Goal: Information Seeking & Learning: Learn about a topic

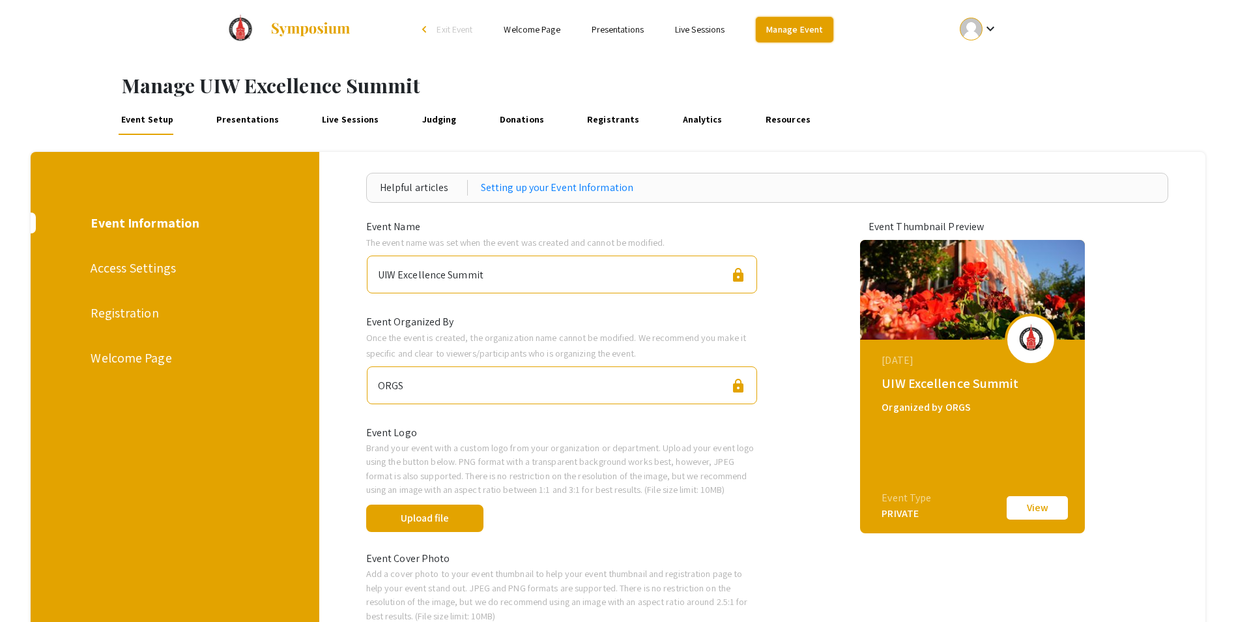
click at [821, 31] on link "Manage Event" at bounding box center [794, 29] width 77 height 25
click at [991, 27] on mat-icon "keyboard_arrow_down" at bounding box center [991, 29] width 16 height 16
click at [984, 63] on button "My Account" at bounding box center [986, 64] width 80 height 31
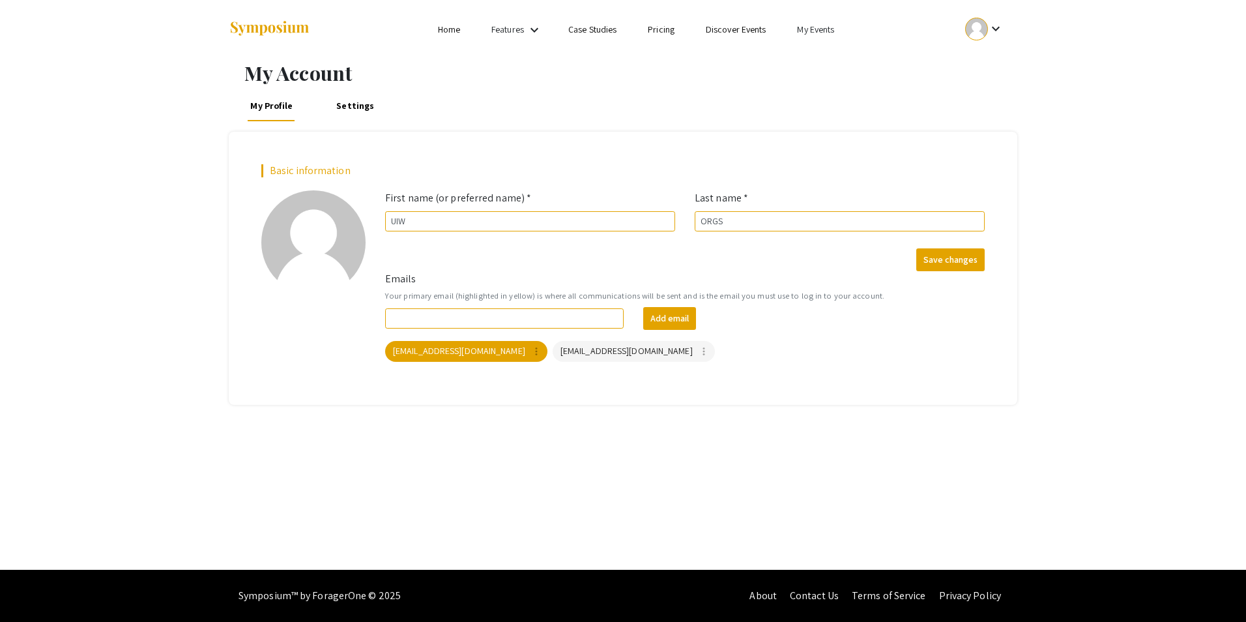
click at [829, 29] on link "My Events" at bounding box center [815, 29] width 37 height 12
click at [843, 54] on button "Events I've organized" at bounding box center [837, 57] width 111 height 31
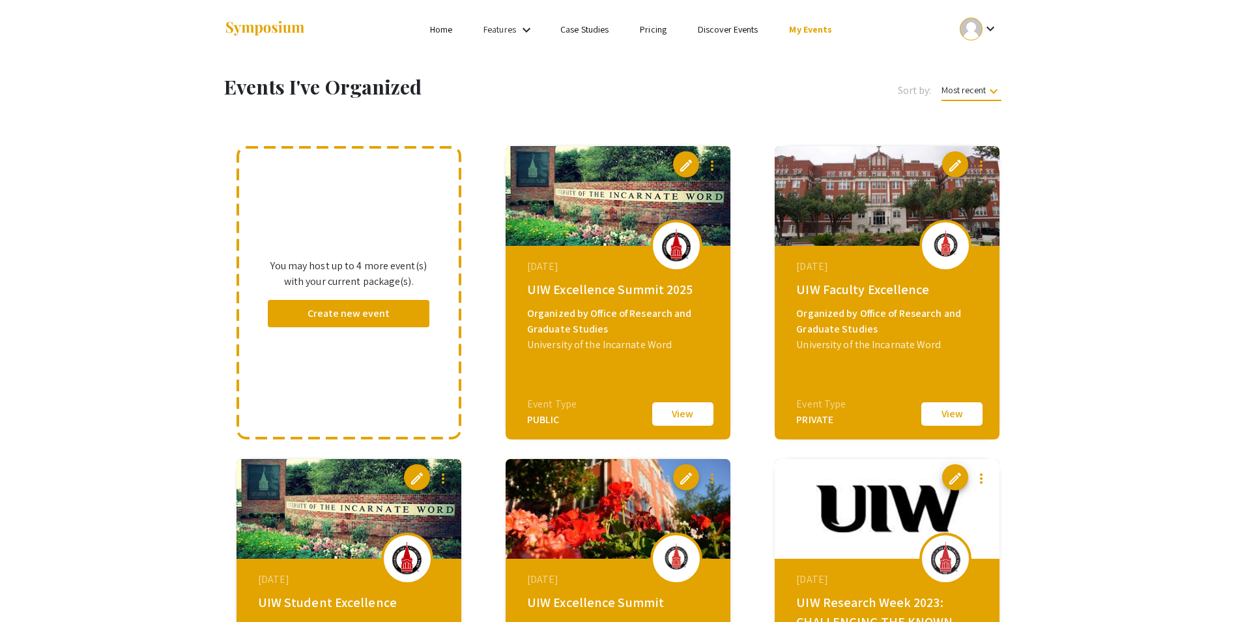
click at [951, 411] on button "View" at bounding box center [952, 413] width 65 height 27
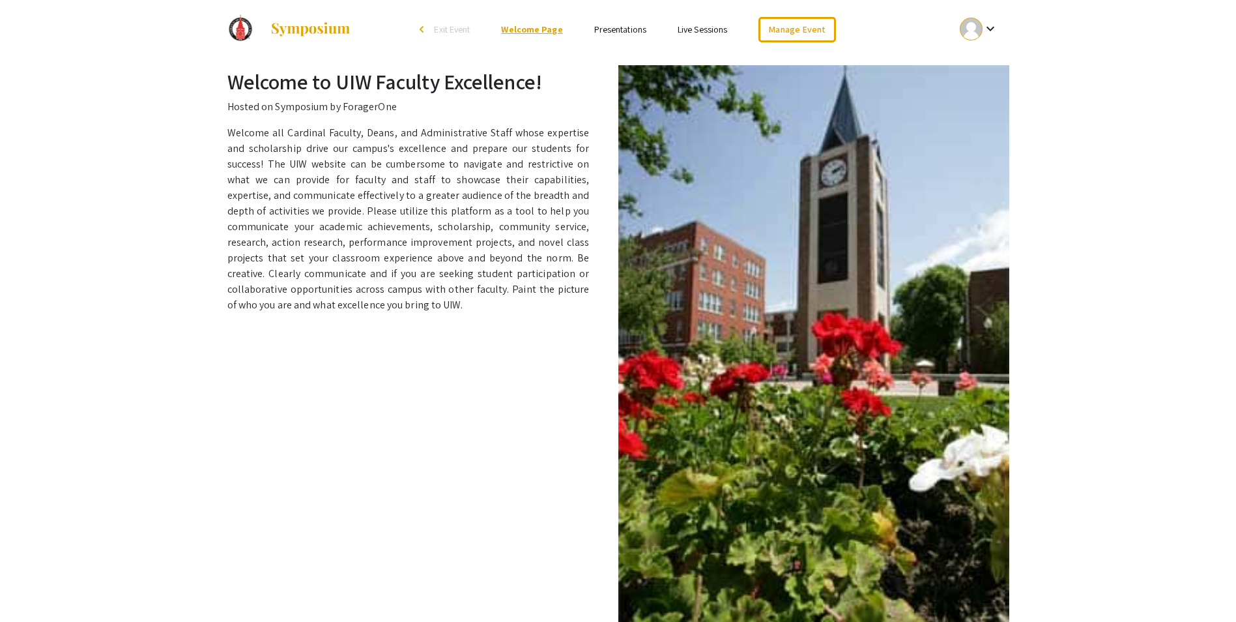
click at [533, 28] on link "Welcome Page" at bounding box center [531, 29] width 61 height 12
click at [624, 29] on link "Presentations" at bounding box center [620, 29] width 52 height 12
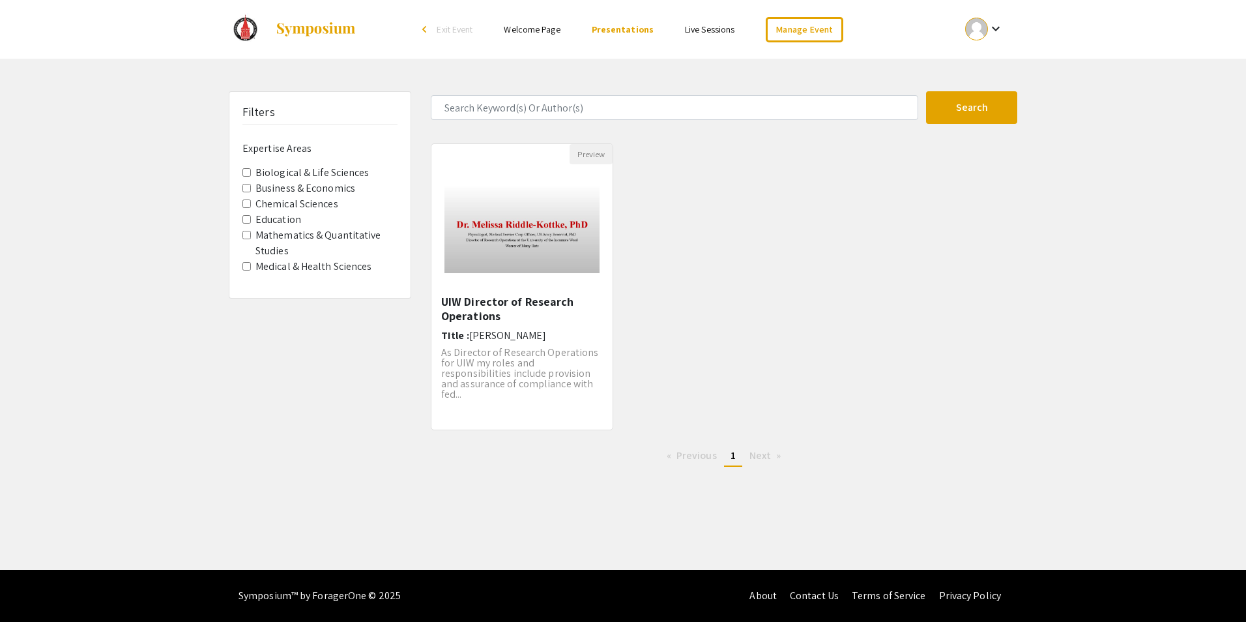
click at [541, 32] on link "Welcome Page" at bounding box center [532, 29] width 56 height 12
click at [311, 28] on img at bounding box center [315, 30] width 81 height 16
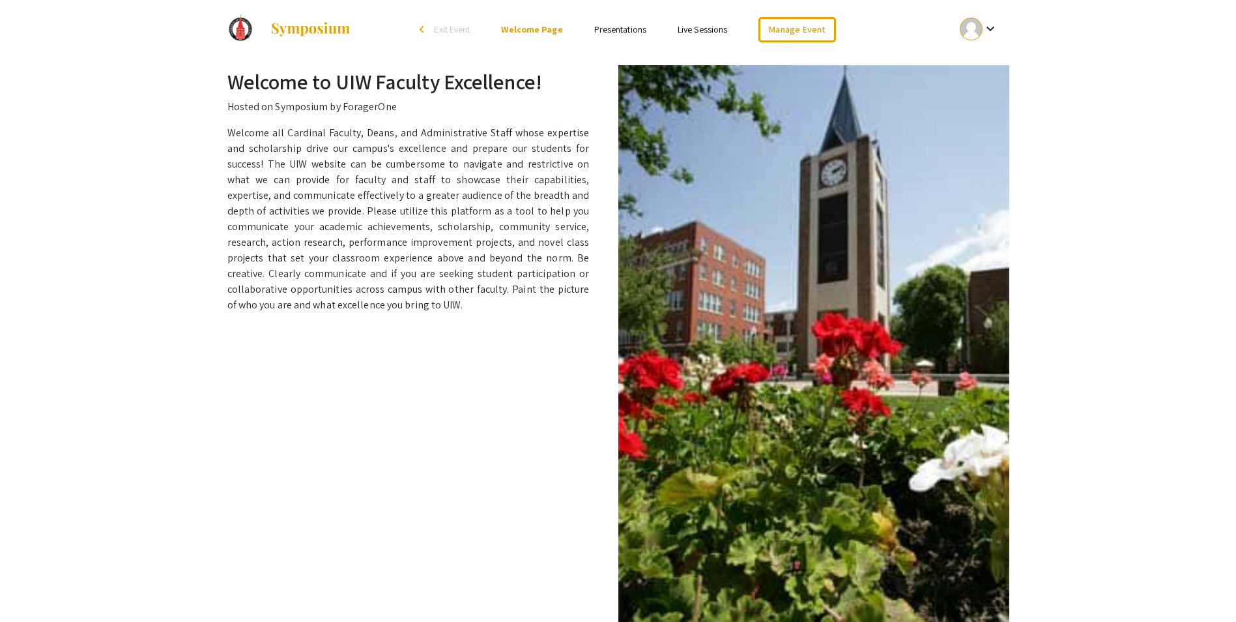
click at [994, 32] on mat-icon "keyboard_arrow_down" at bounding box center [991, 29] width 16 height 16
click at [977, 65] on button "My Account" at bounding box center [986, 64] width 80 height 31
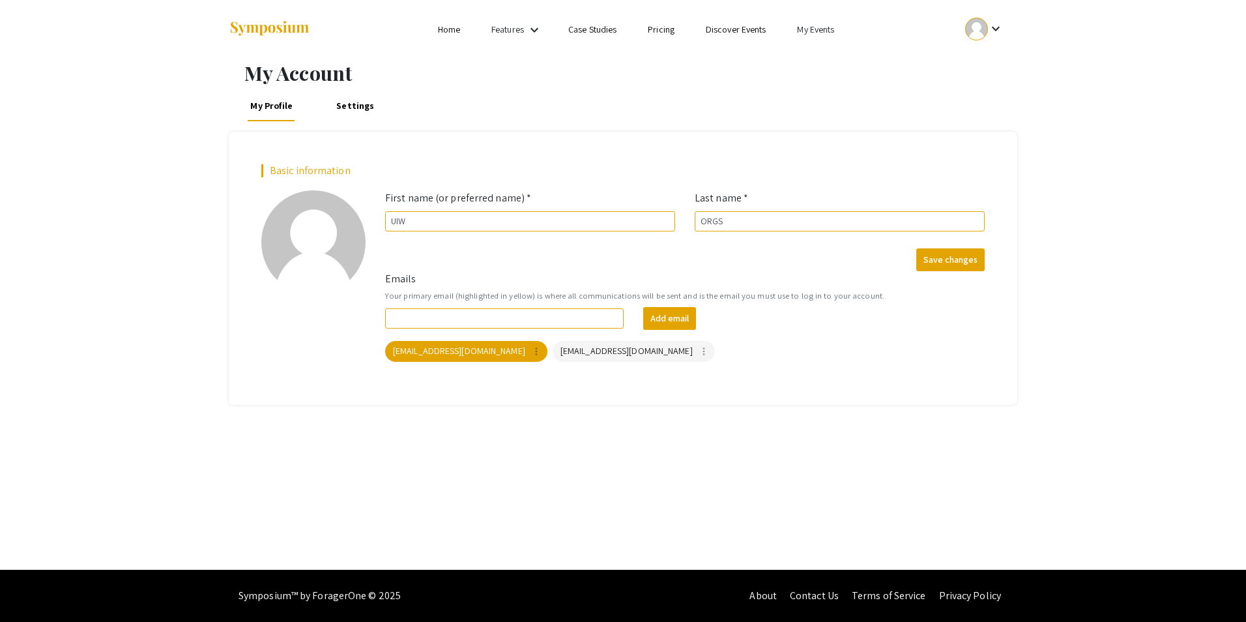
click at [450, 31] on link "Home" at bounding box center [449, 29] width 22 height 12
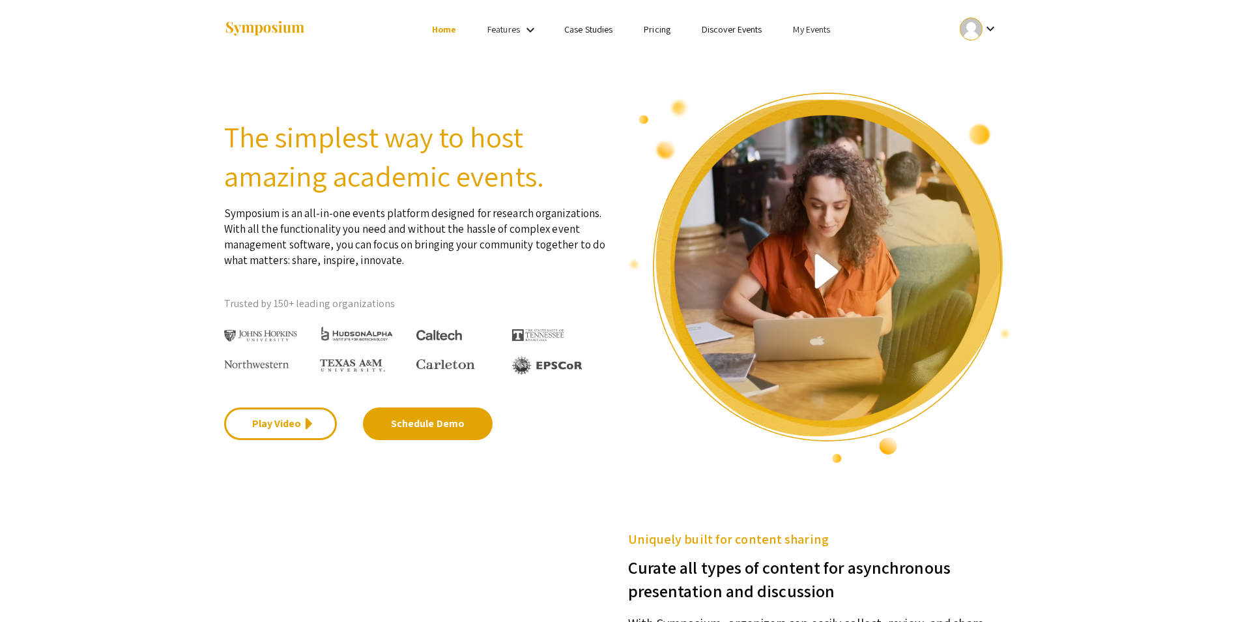
click at [725, 27] on link "Discover Events" at bounding box center [732, 29] width 61 height 12
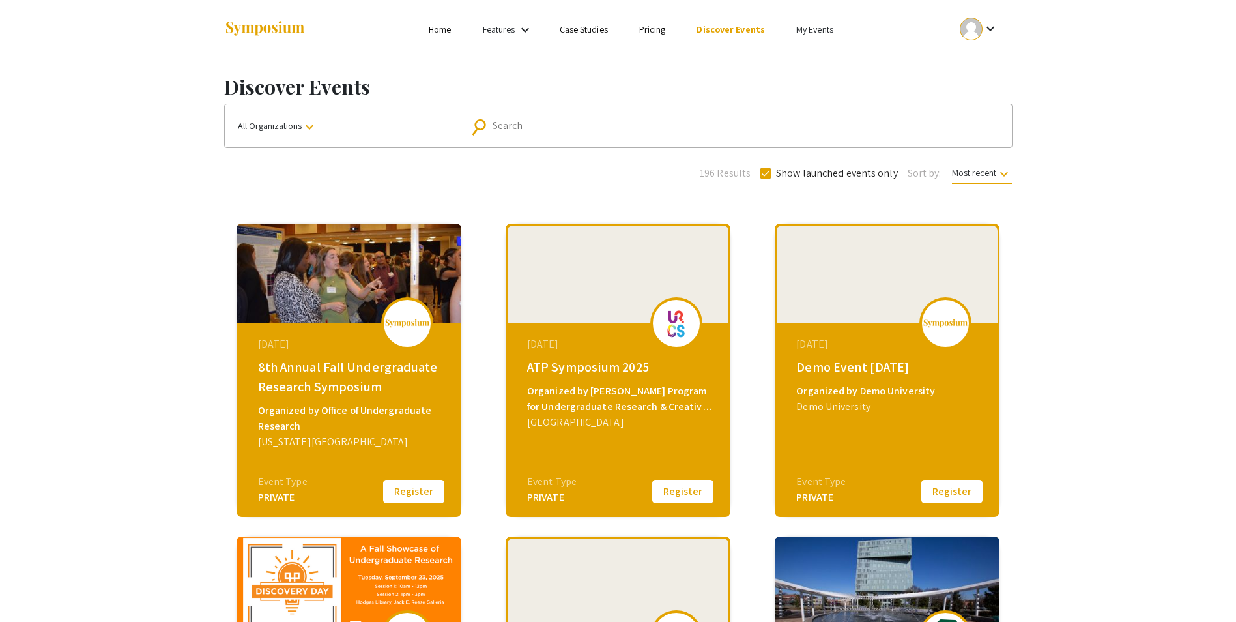
click at [542, 121] on input "Search" at bounding box center [744, 126] width 502 height 12
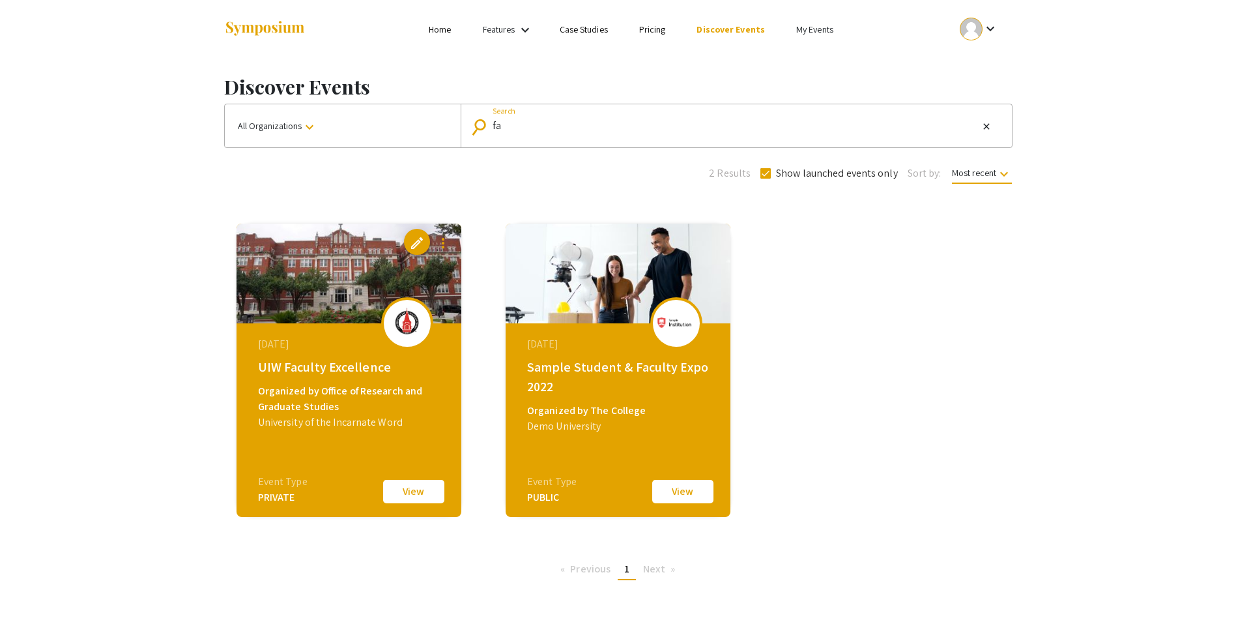
type input "f"
type input "research"
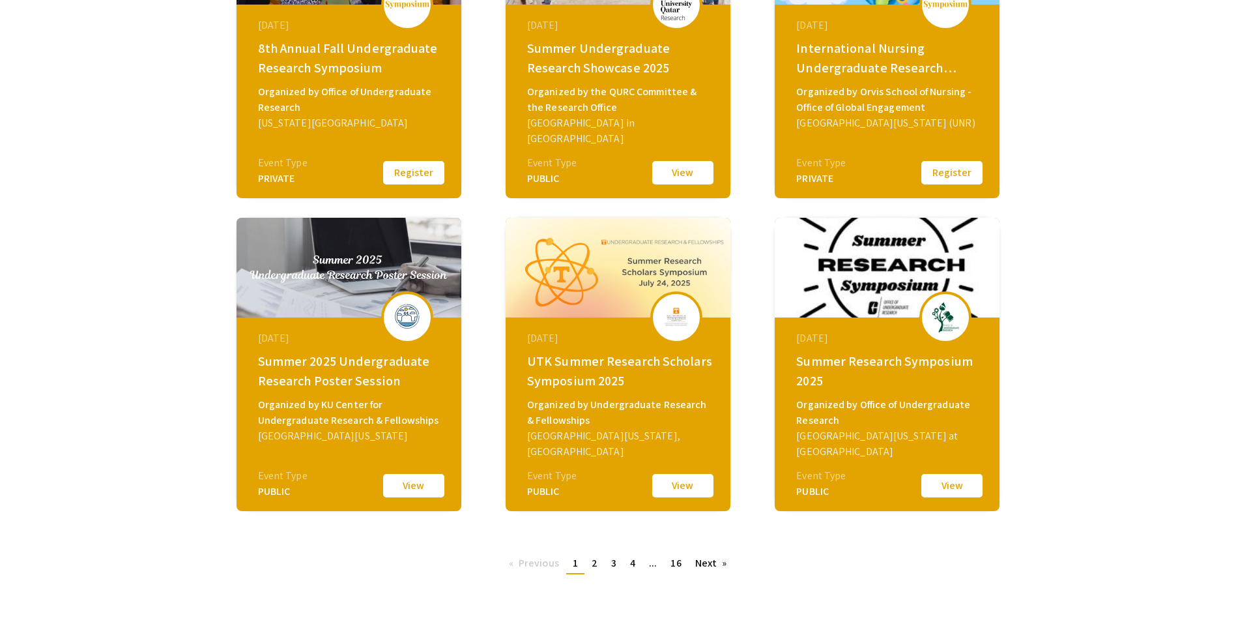
scroll to position [386, 0]
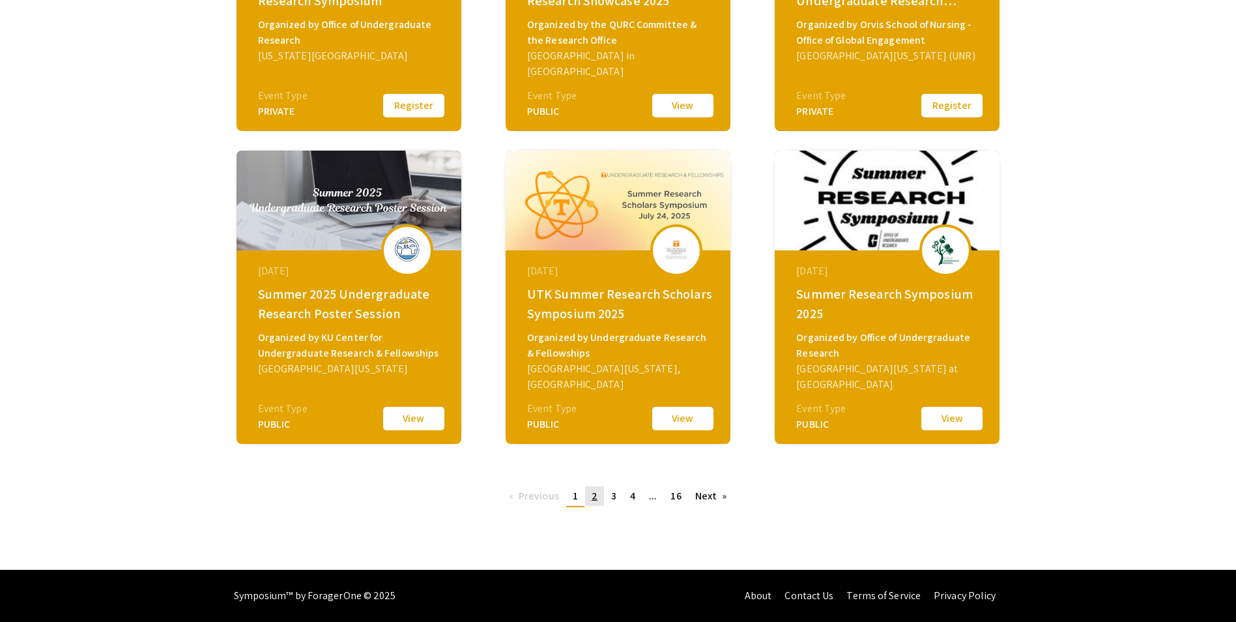
click at [599, 497] on link "page 2" at bounding box center [594, 496] width 19 height 20
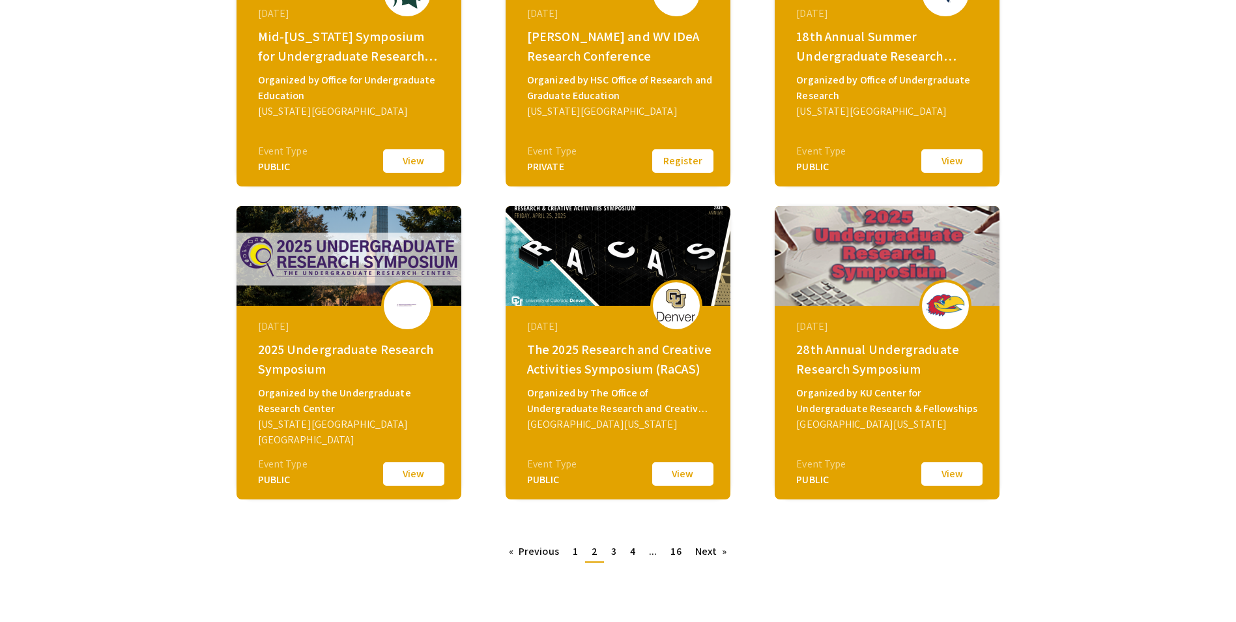
scroll to position [386, 0]
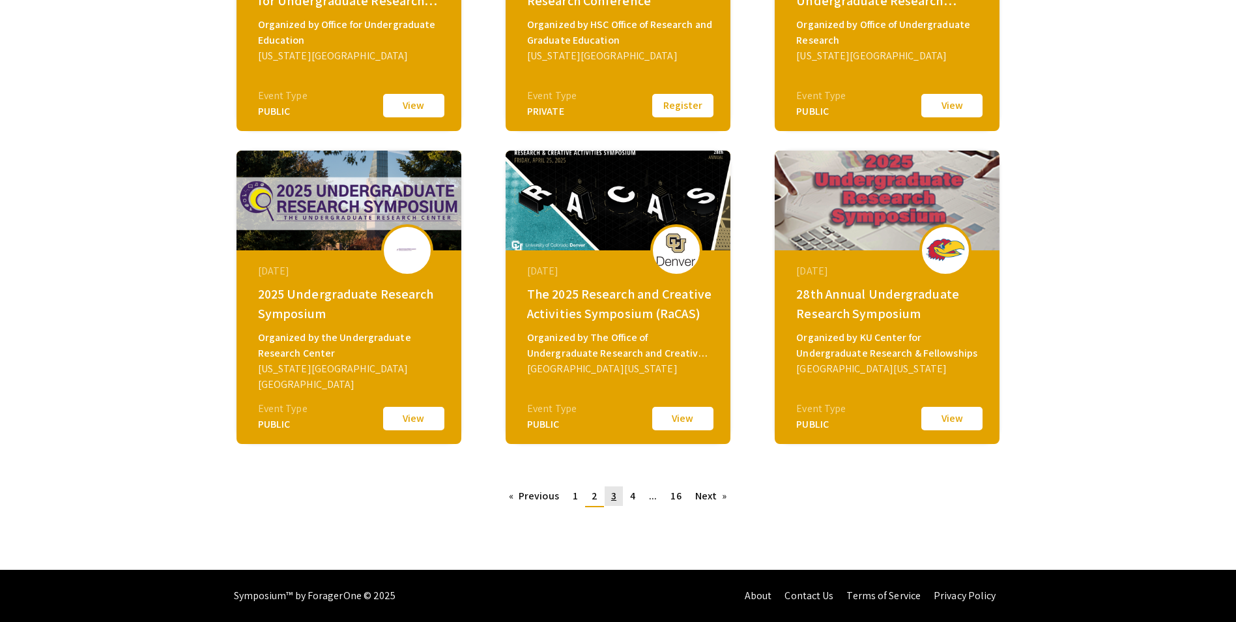
click at [617, 497] on link "page 3" at bounding box center [614, 496] width 18 height 20
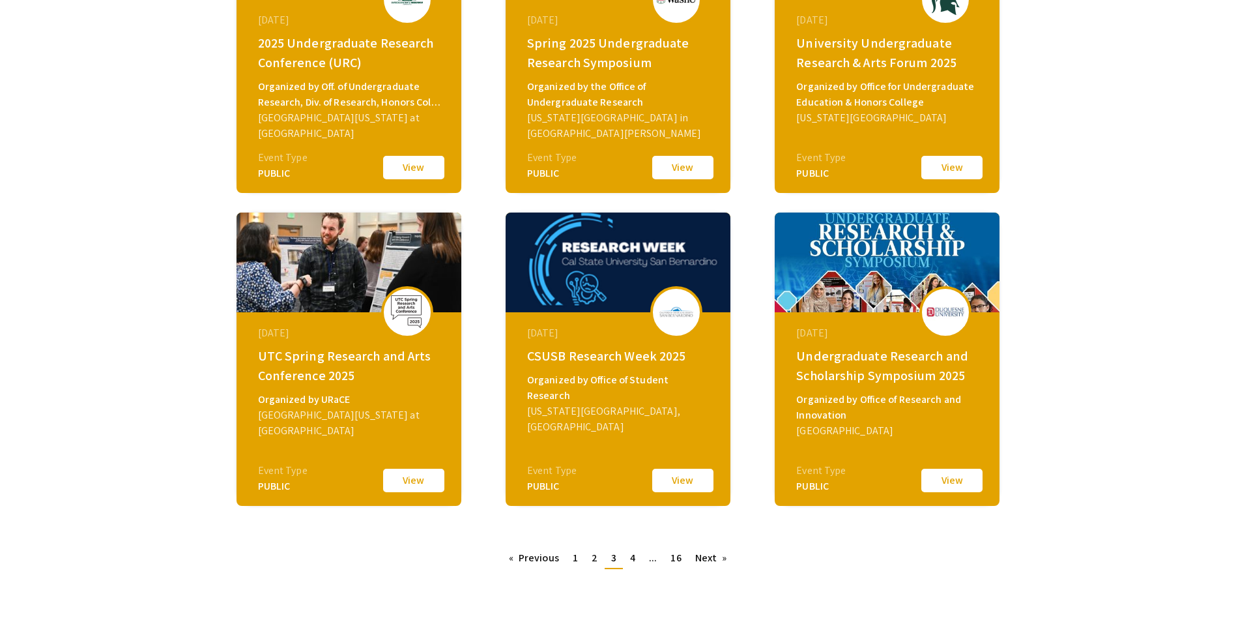
scroll to position [326, 0]
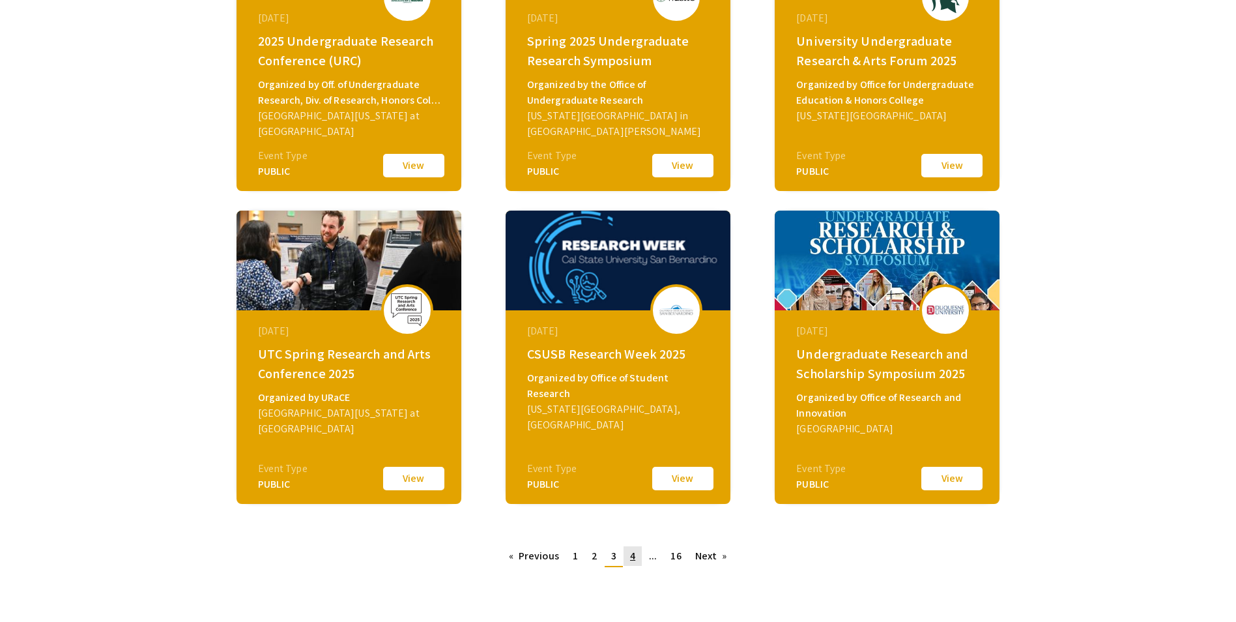
click at [632, 559] on span "4" at bounding box center [632, 556] width 5 height 14
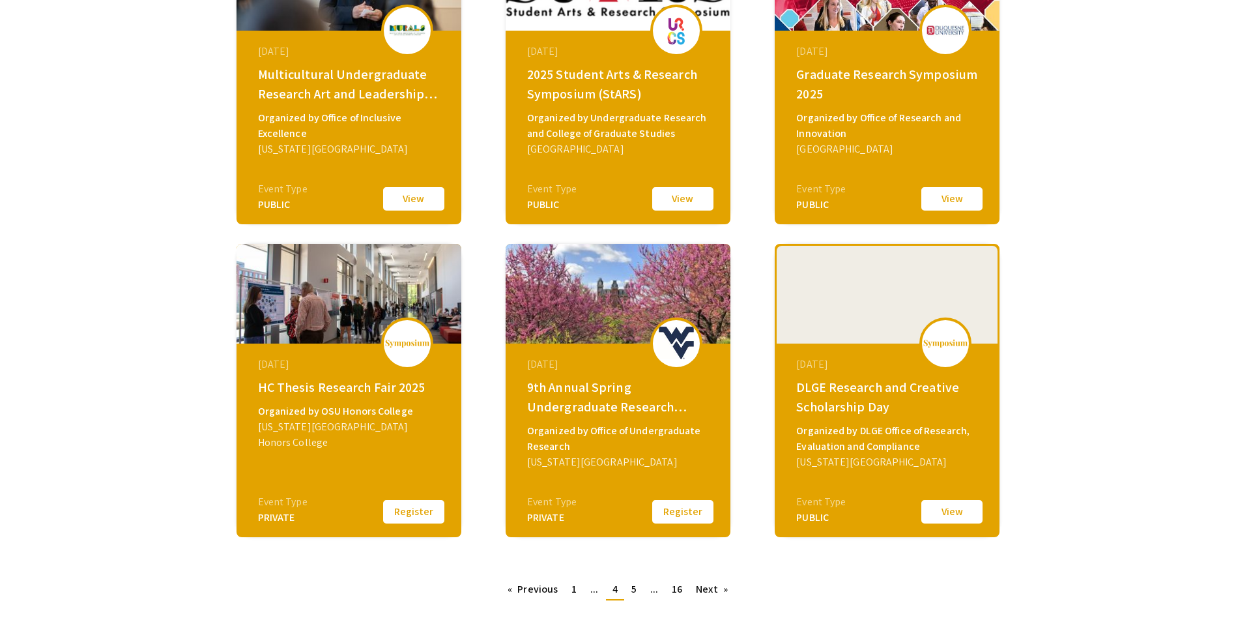
scroll to position [326, 0]
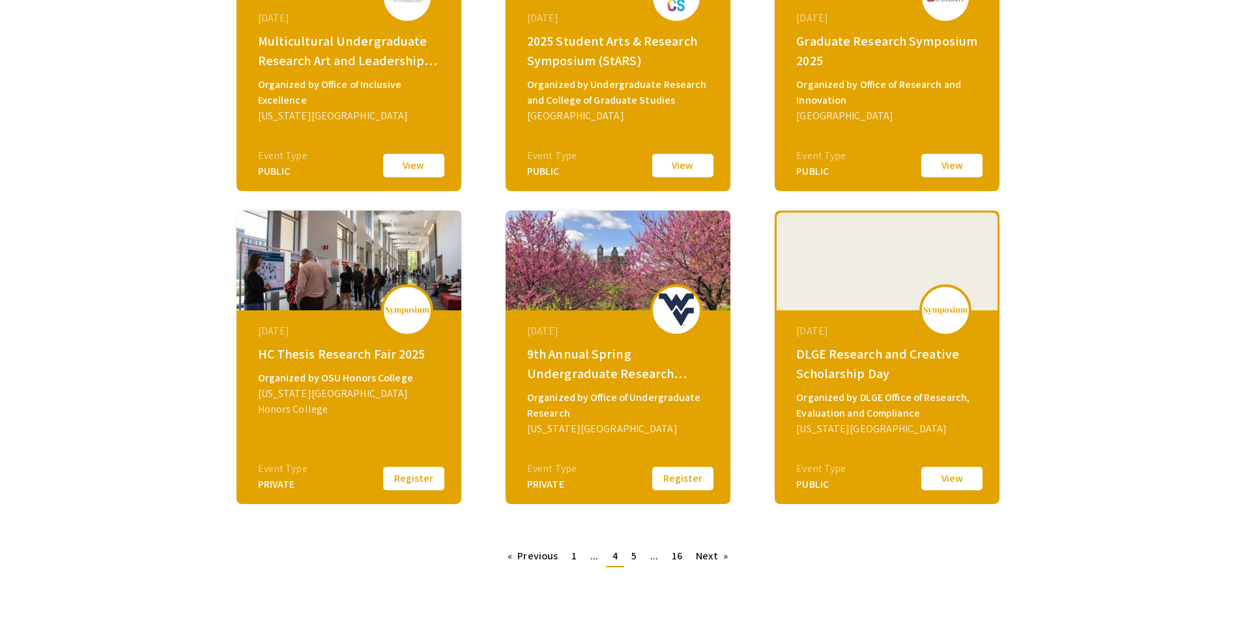
click at [952, 482] on button "View" at bounding box center [952, 478] width 65 height 27
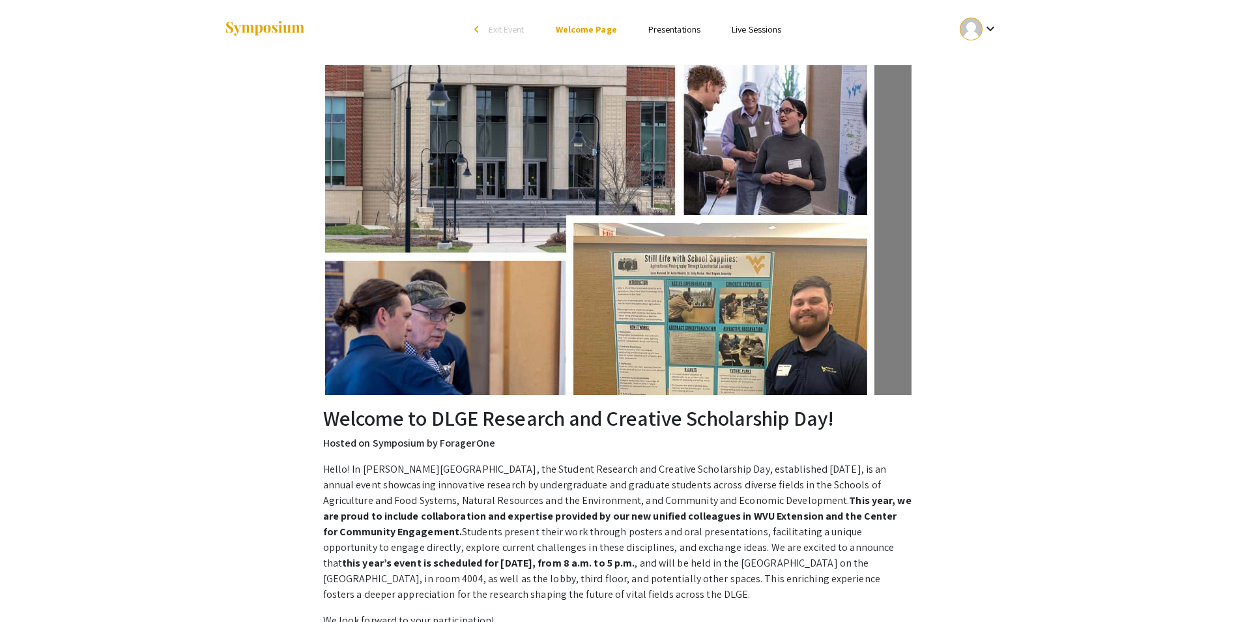
click at [677, 31] on link "Presentations" at bounding box center [675, 29] width 52 height 12
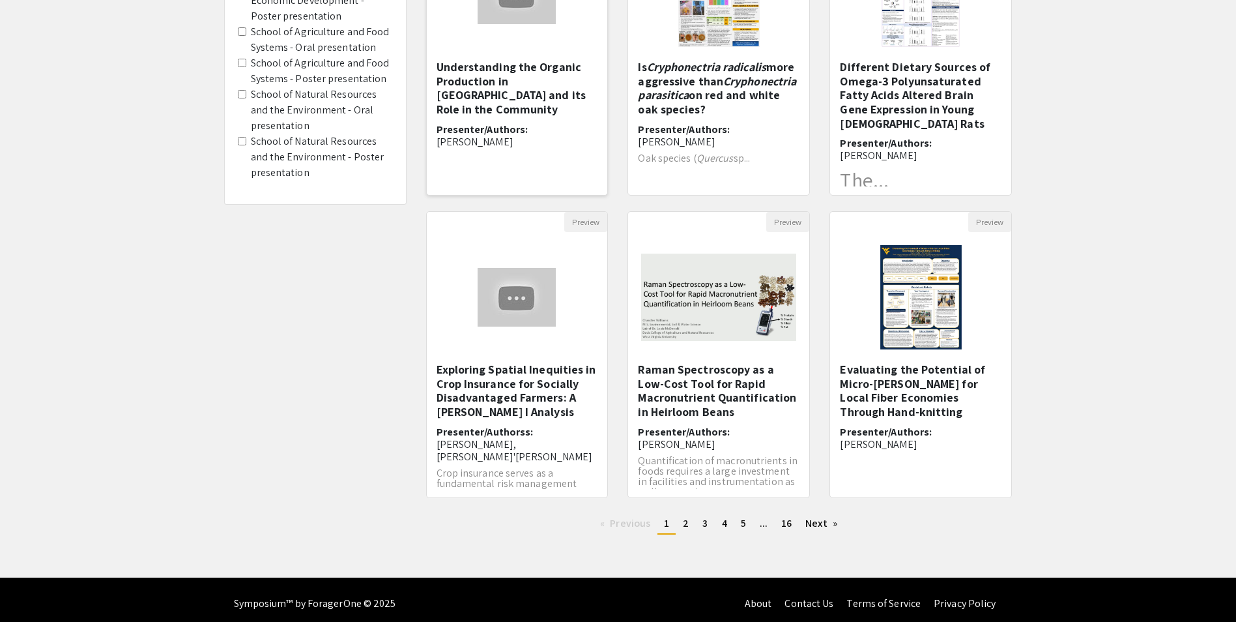
scroll to position [242, 0]
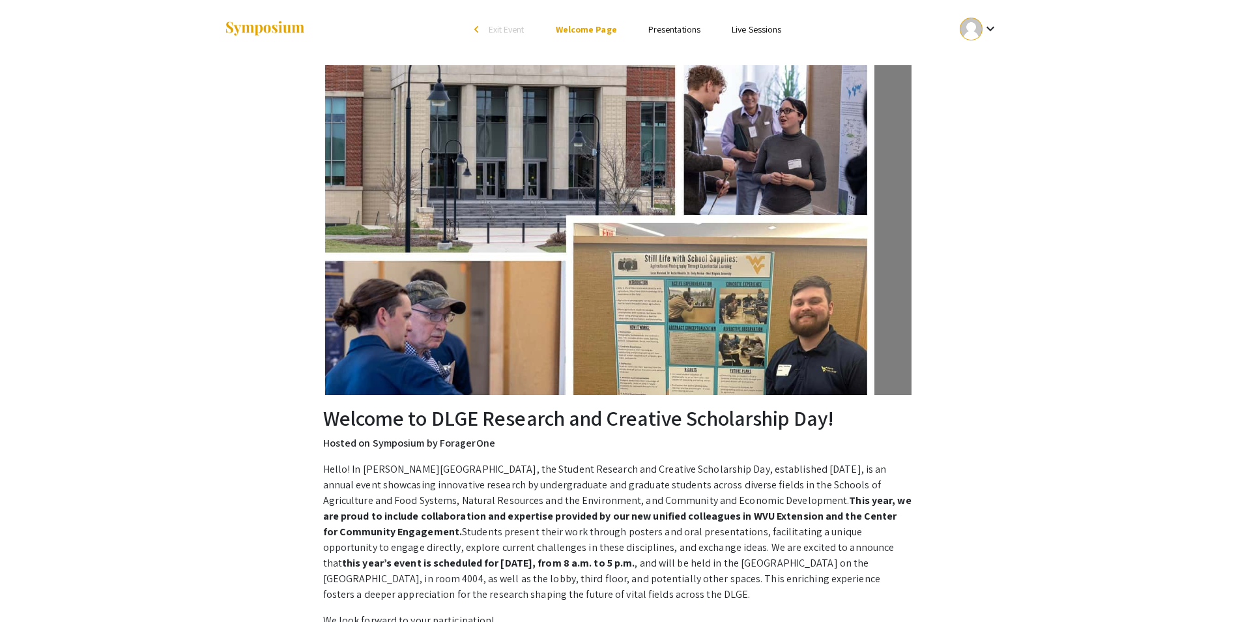
click at [250, 33] on img at bounding box center [264, 29] width 81 height 18
click at [259, 29] on img at bounding box center [264, 29] width 81 height 18
click at [503, 26] on span "Exit Event" at bounding box center [507, 29] width 36 height 12
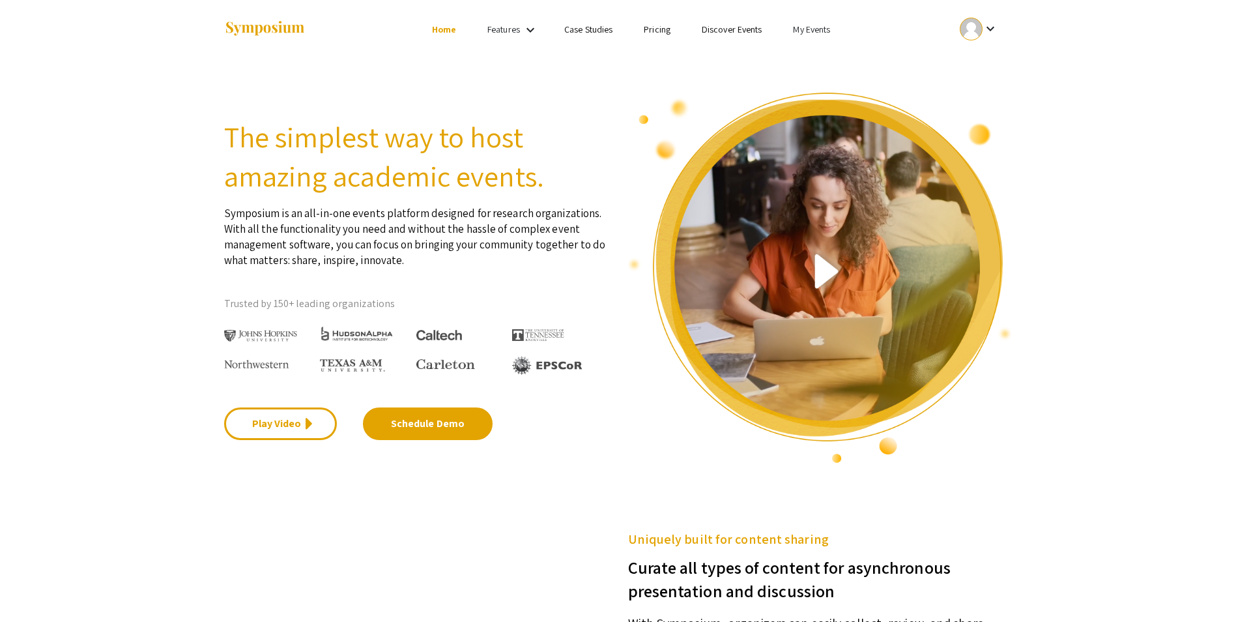
click at [716, 31] on link "Discover Events" at bounding box center [732, 29] width 61 height 12
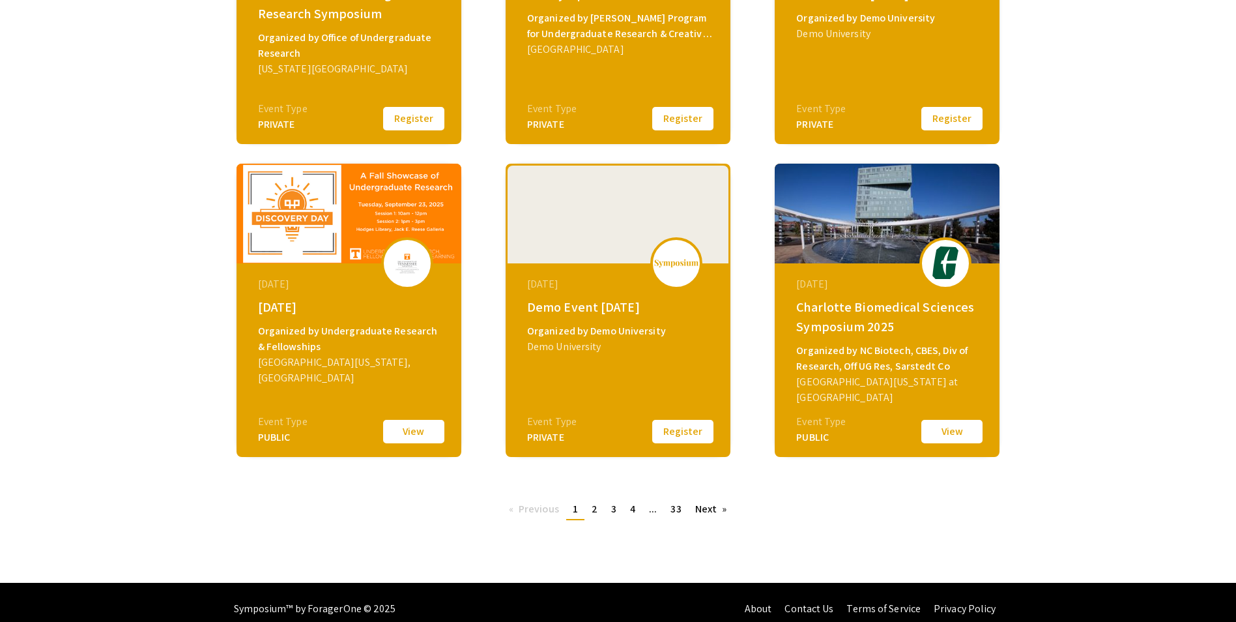
scroll to position [386, 0]
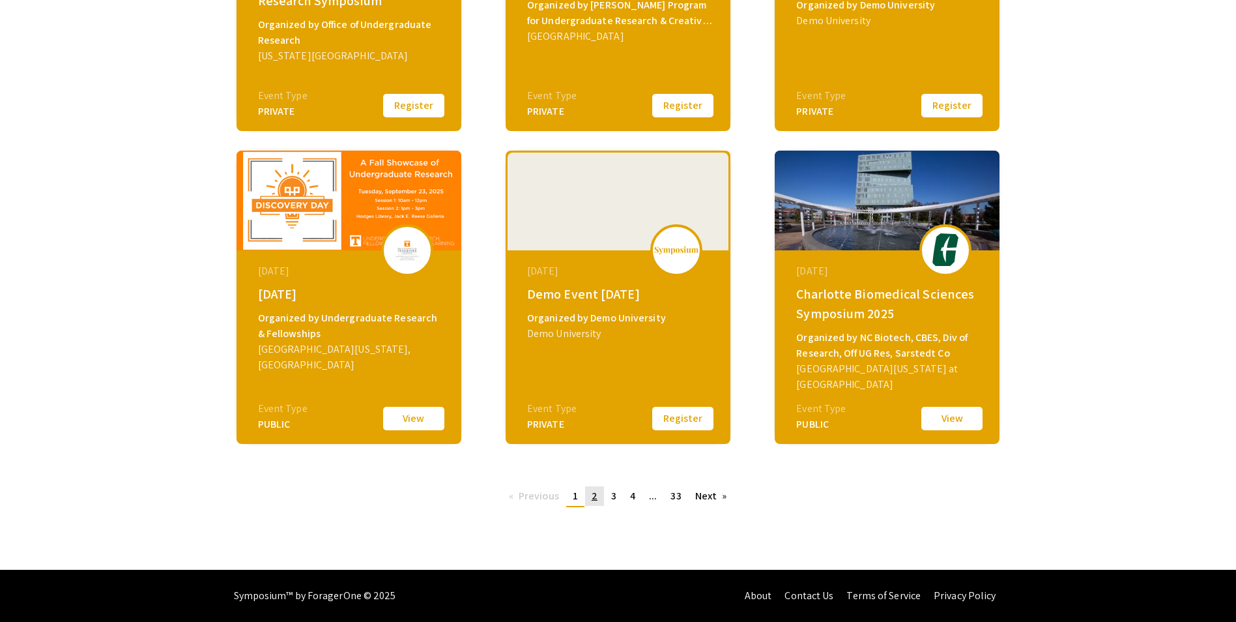
click at [592, 495] on span "2" at bounding box center [595, 496] width 6 height 14
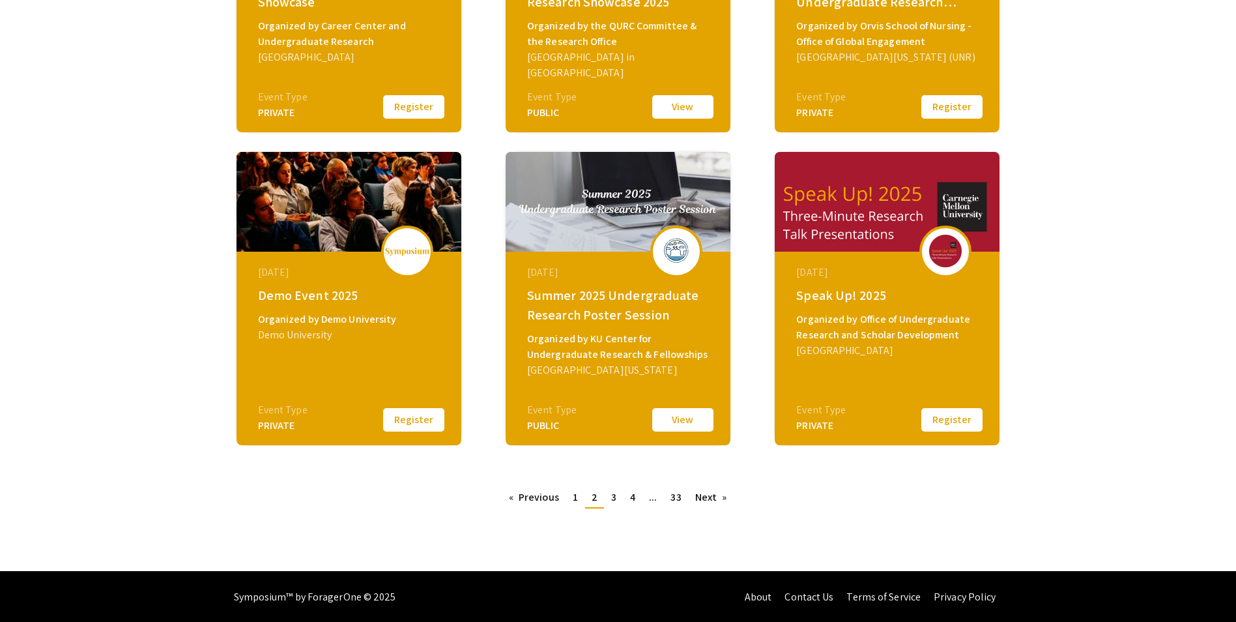
scroll to position [386, 0]
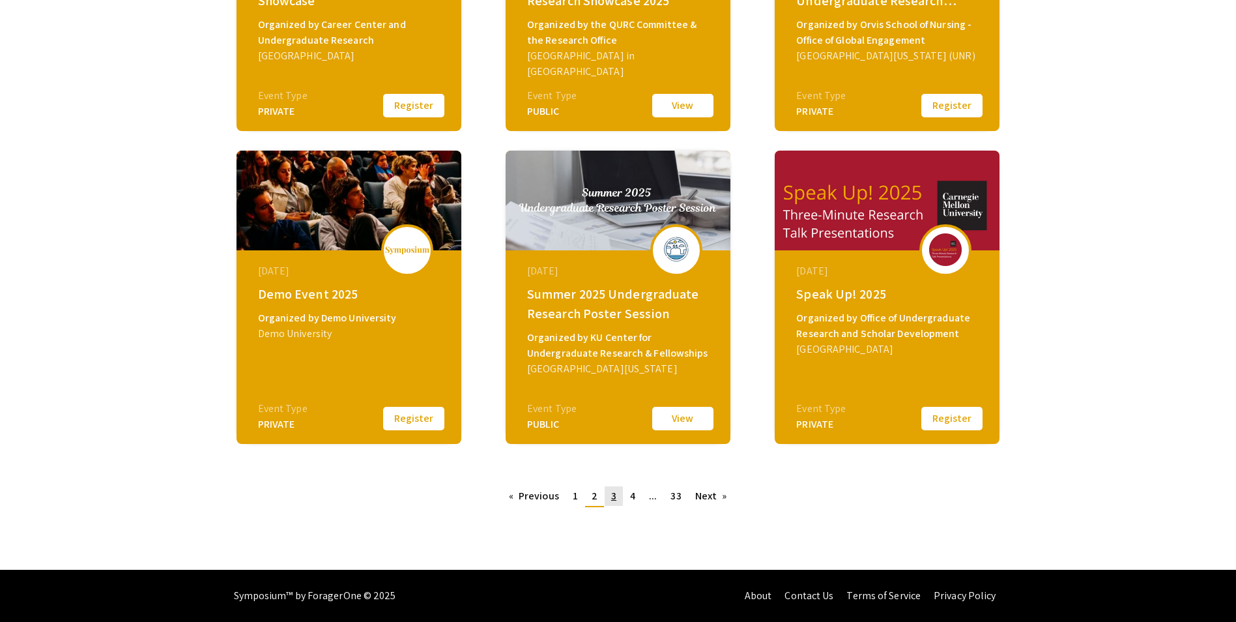
click at [609, 500] on link "page 3" at bounding box center [614, 496] width 18 height 20
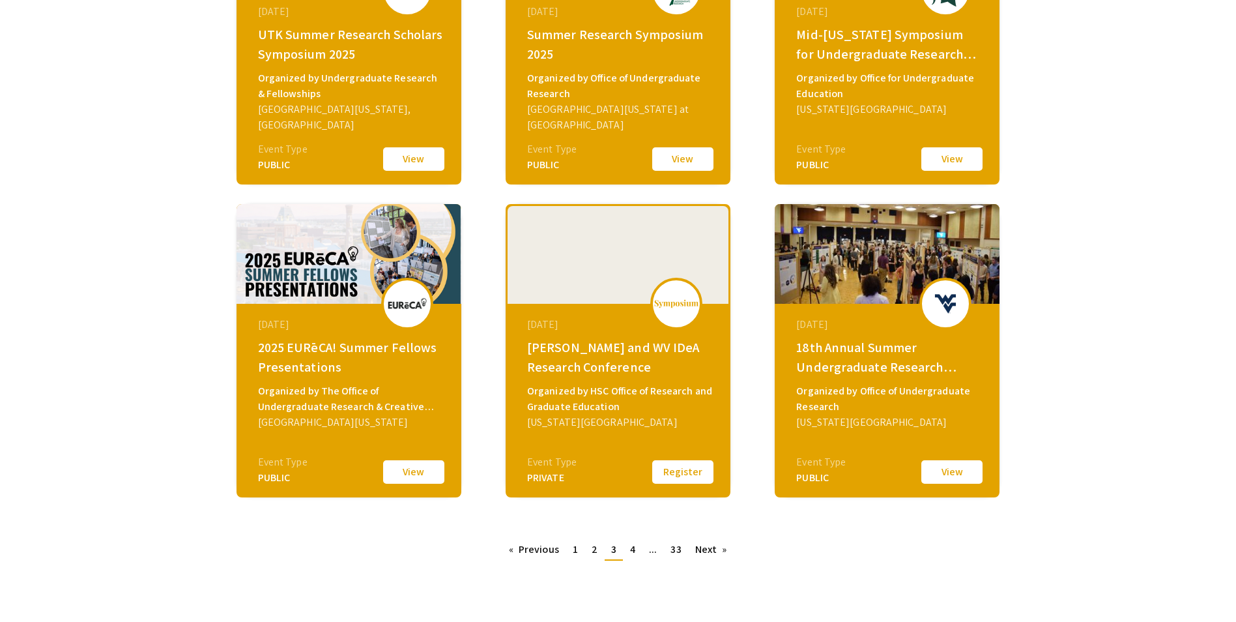
scroll to position [386, 0]
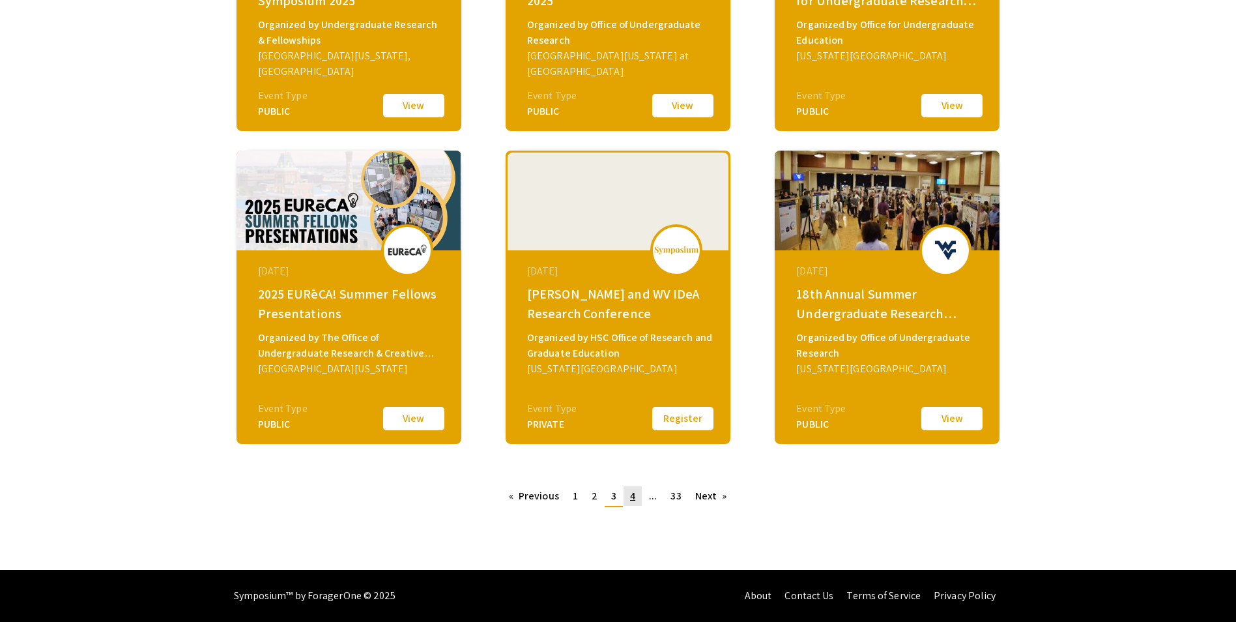
click at [635, 497] on span "4" at bounding box center [632, 496] width 5 height 14
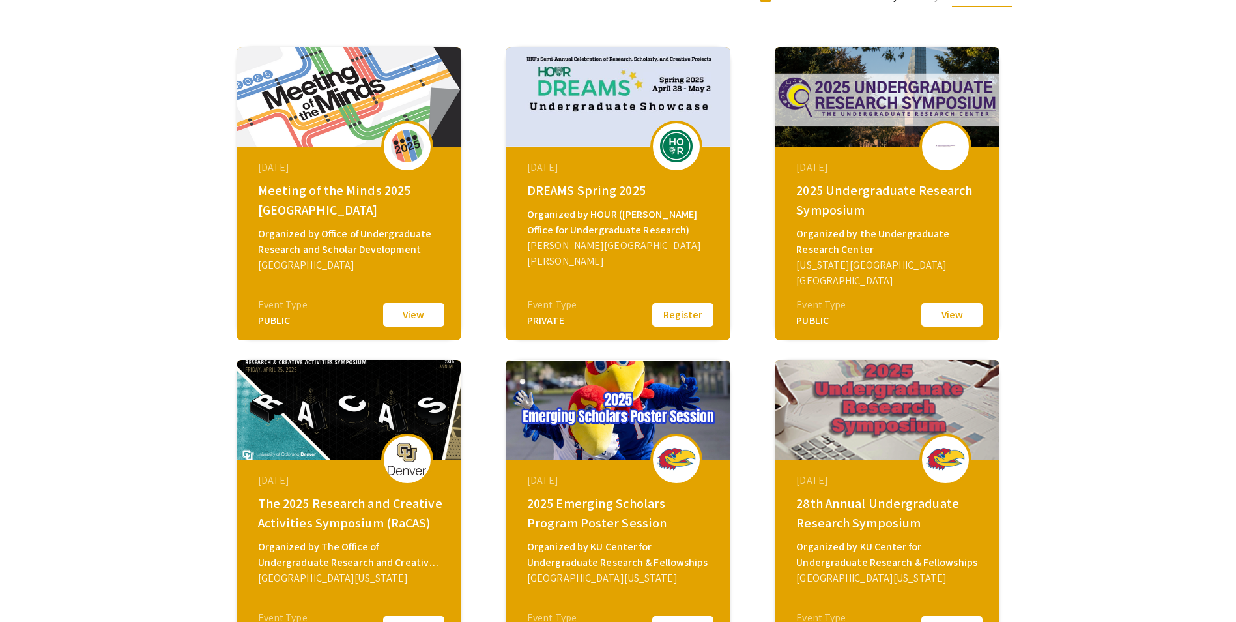
scroll to position [196, 0]
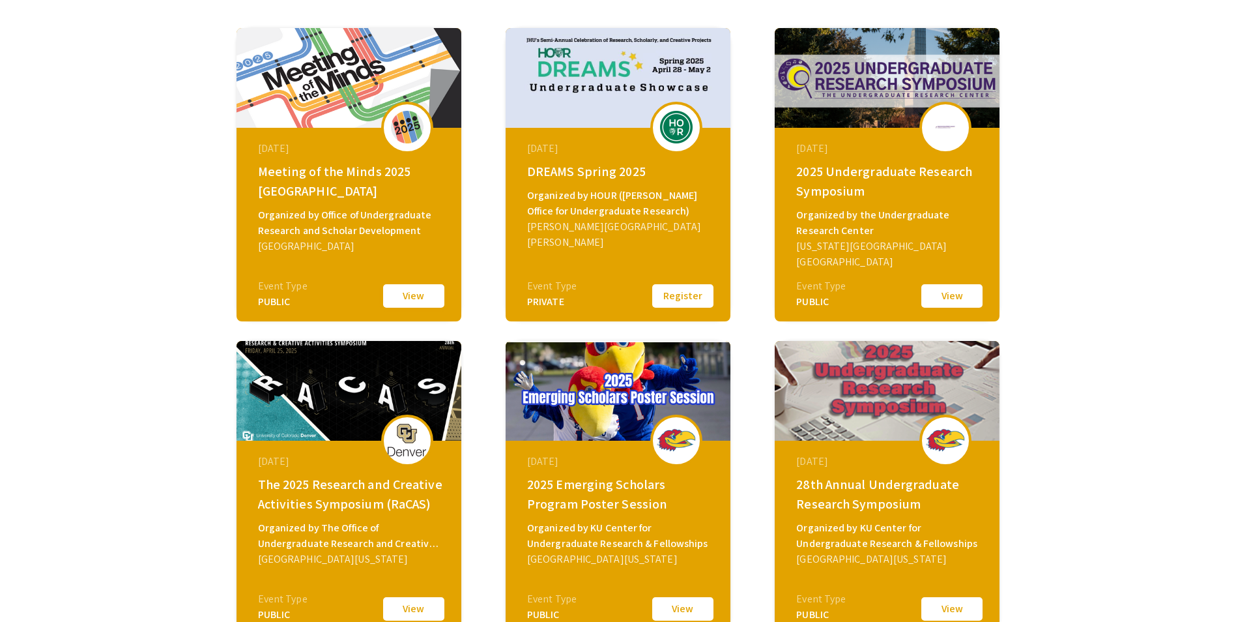
click at [430, 297] on button "View" at bounding box center [413, 295] width 65 height 27
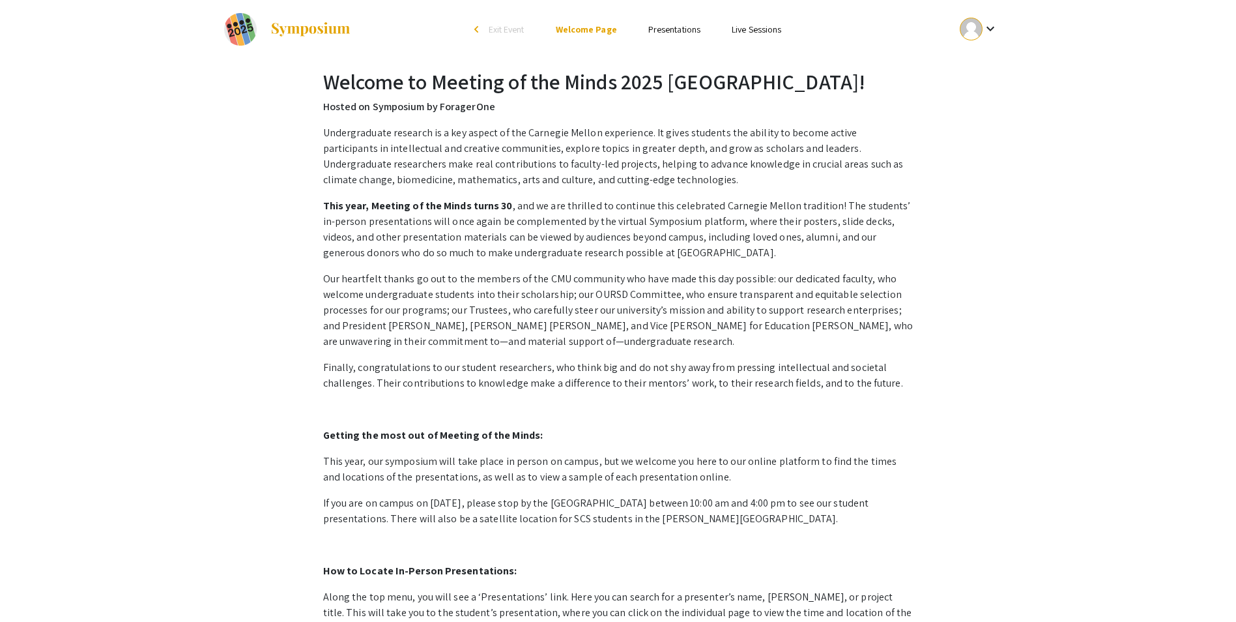
click at [660, 28] on link "Presentations" at bounding box center [675, 29] width 52 height 12
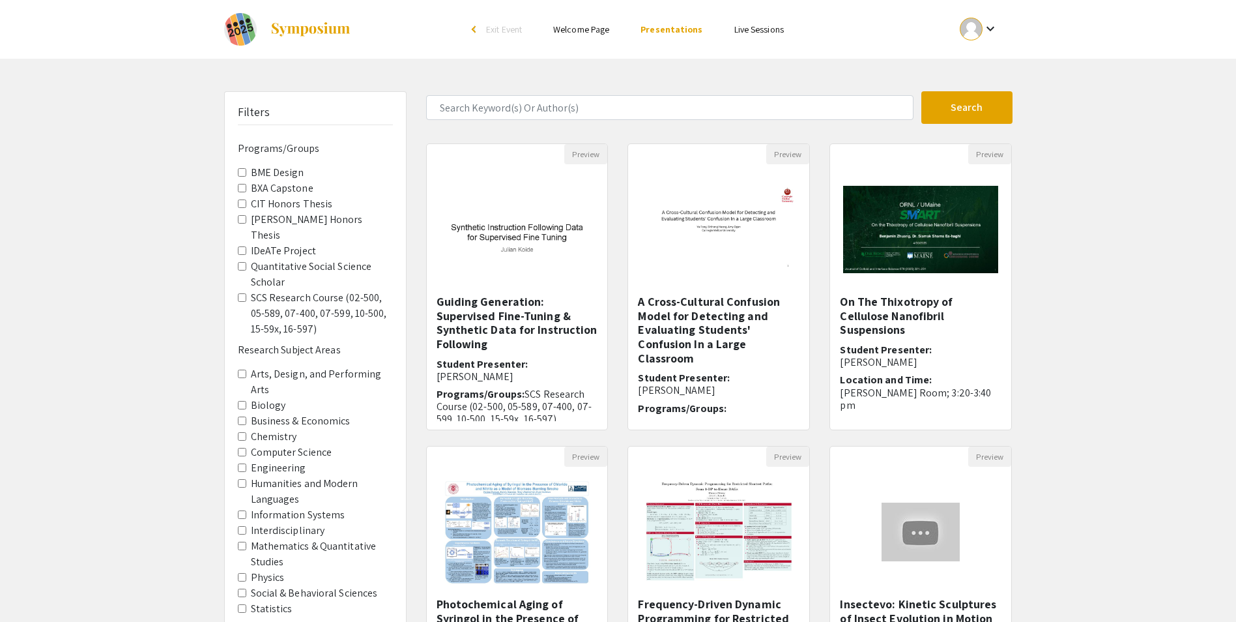
click at [476, 29] on div "arrow_back_ios" at bounding box center [476, 29] width 8 height 8
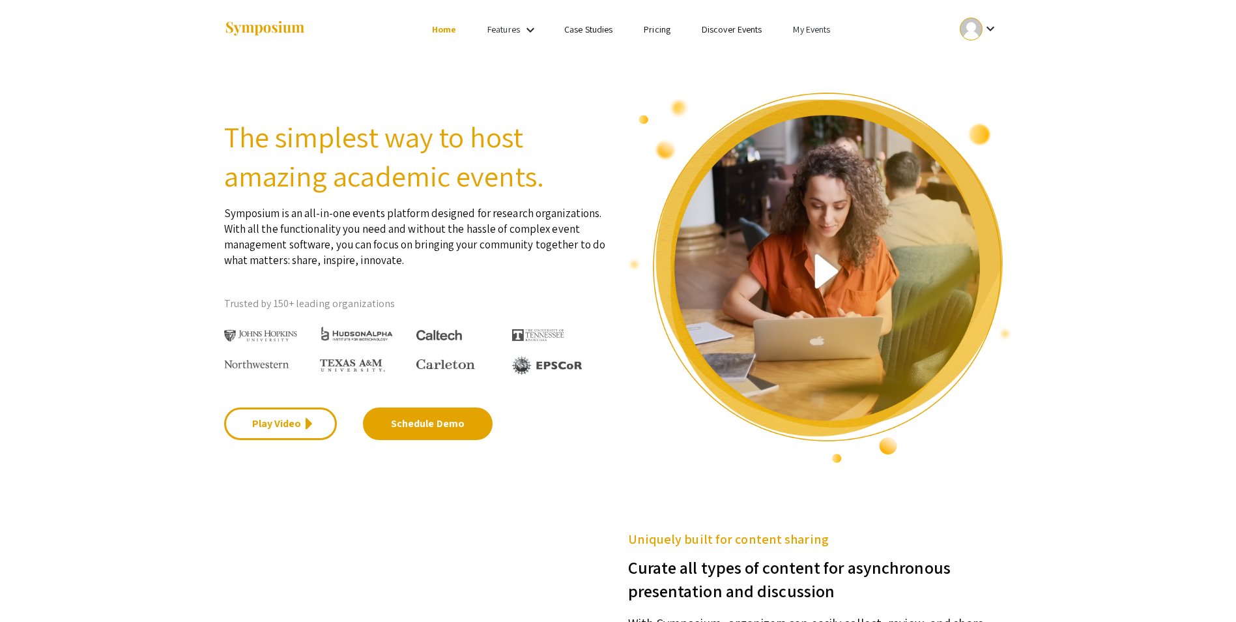
click at [746, 31] on link "Discover Events" at bounding box center [732, 29] width 61 height 12
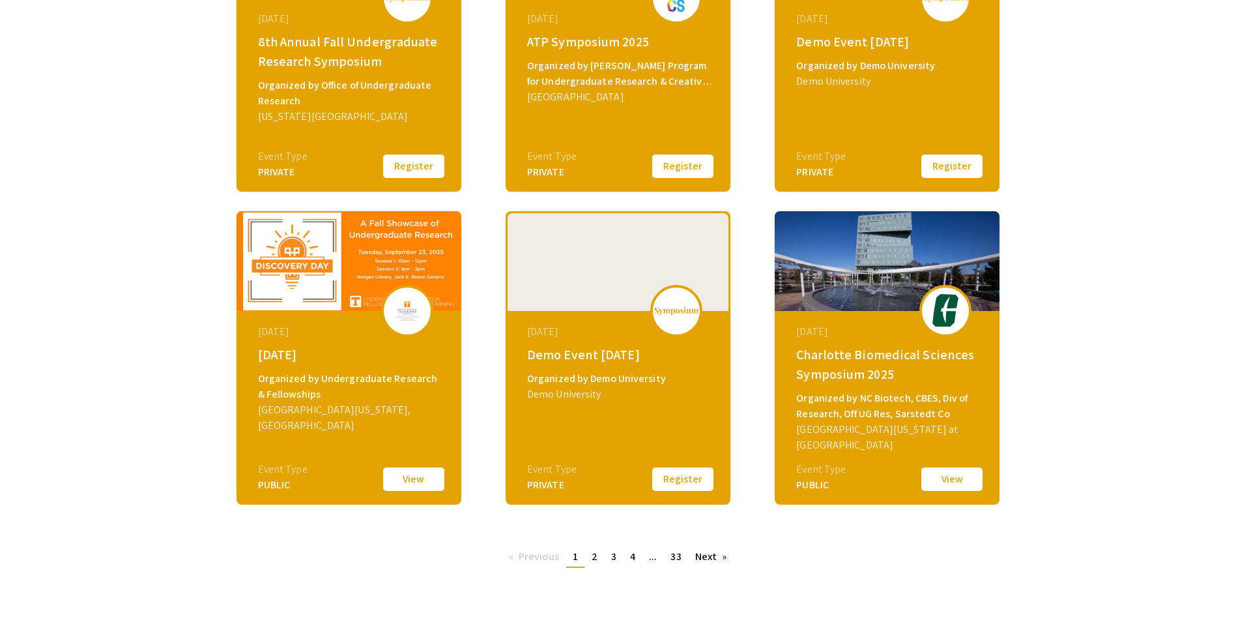
scroll to position [386, 0]
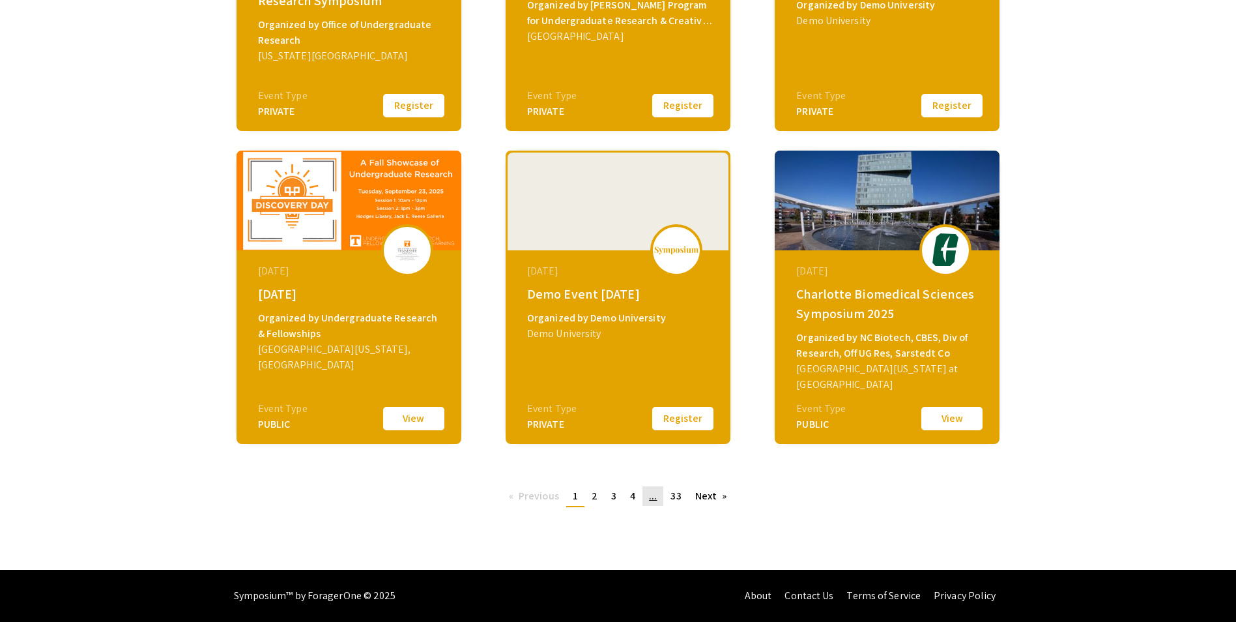
click at [656, 496] on span "..." at bounding box center [653, 496] width 8 height 14
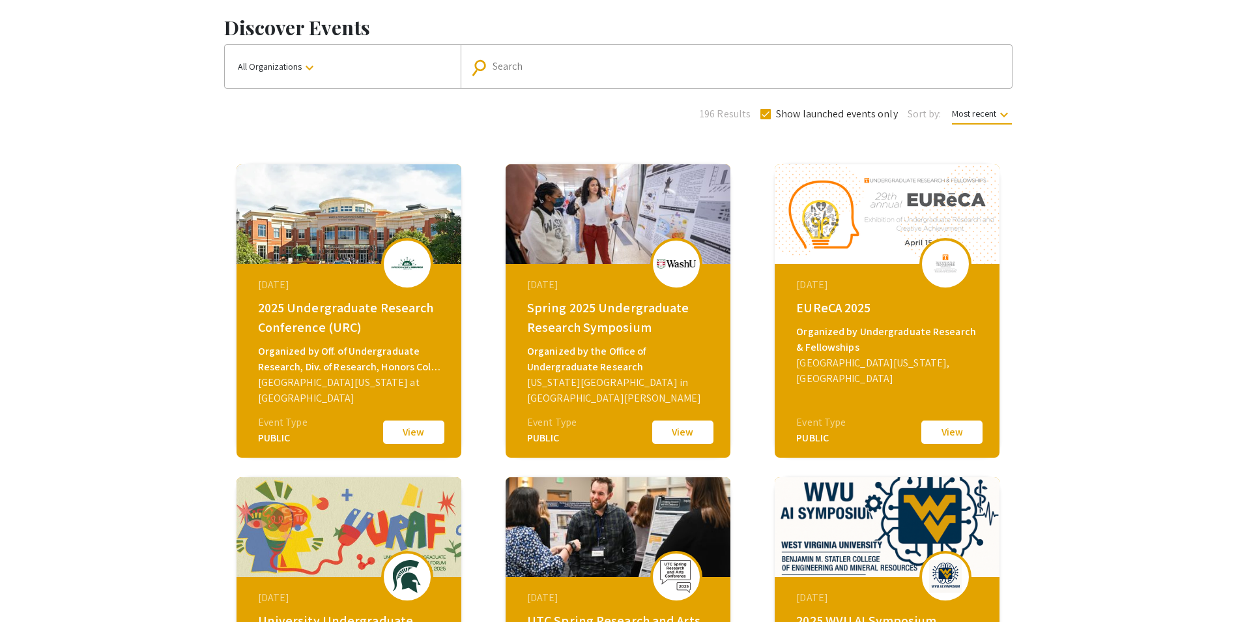
scroll to position [386, 0]
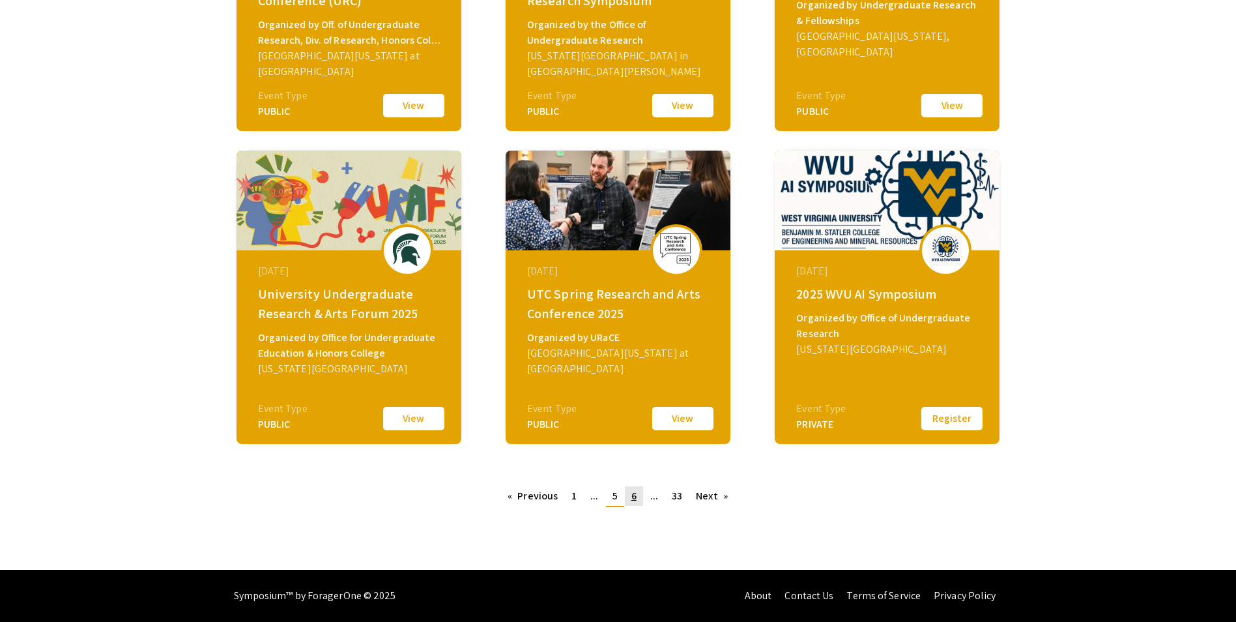
click at [638, 496] on link "page 6" at bounding box center [634, 496] width 18 height 20
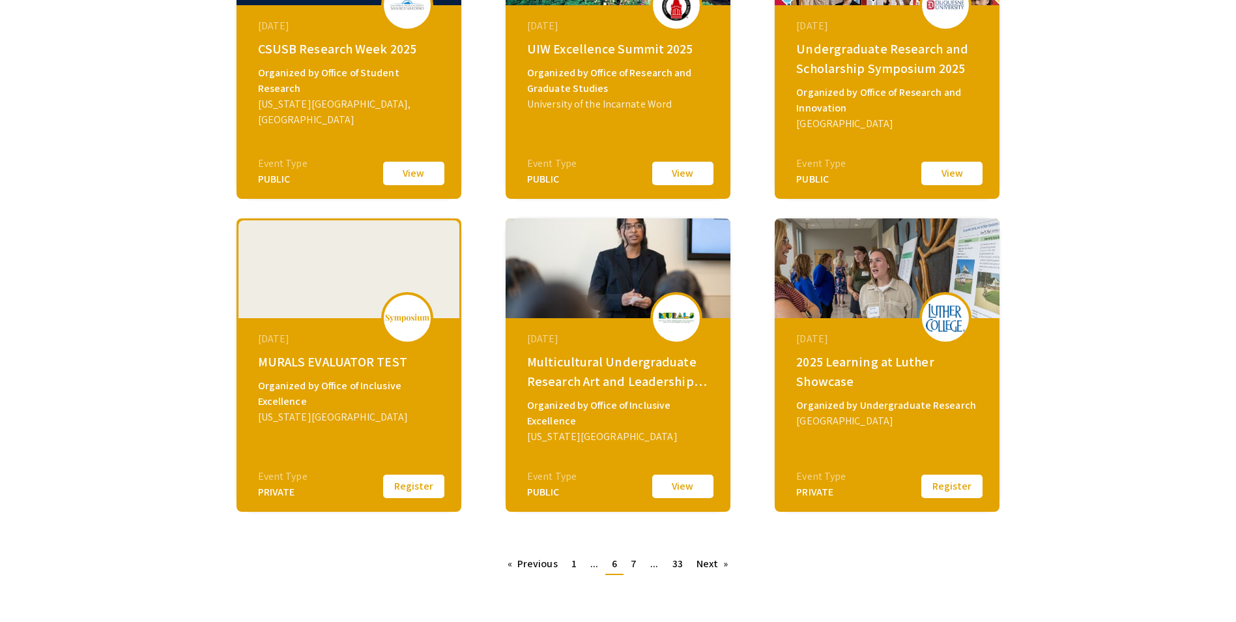
scroll to position [326, 0]
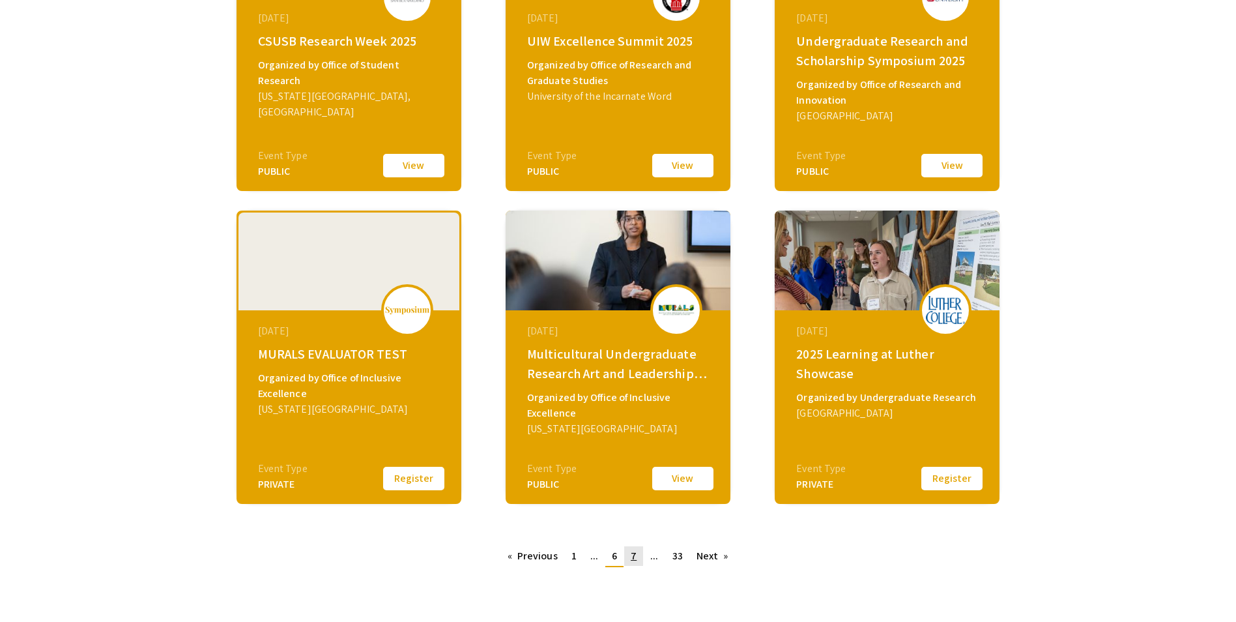
click at [639, 555] on link "page 7" at bounding box center [633, 556] width 19 height 20
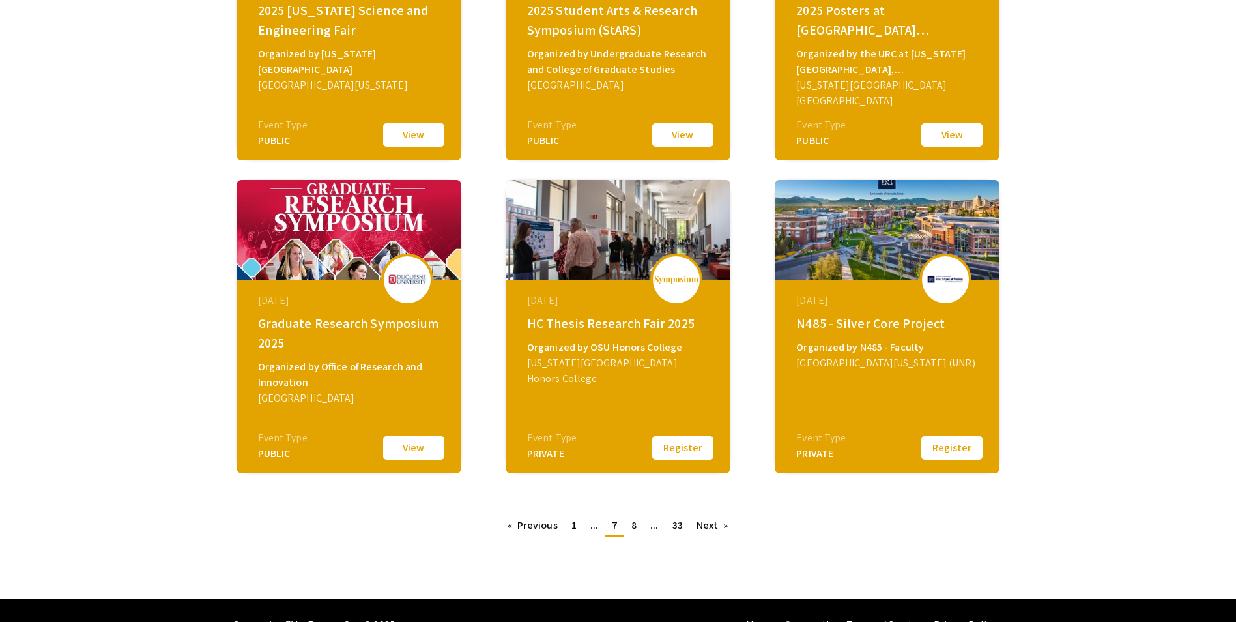
scroll to position [386, 0]
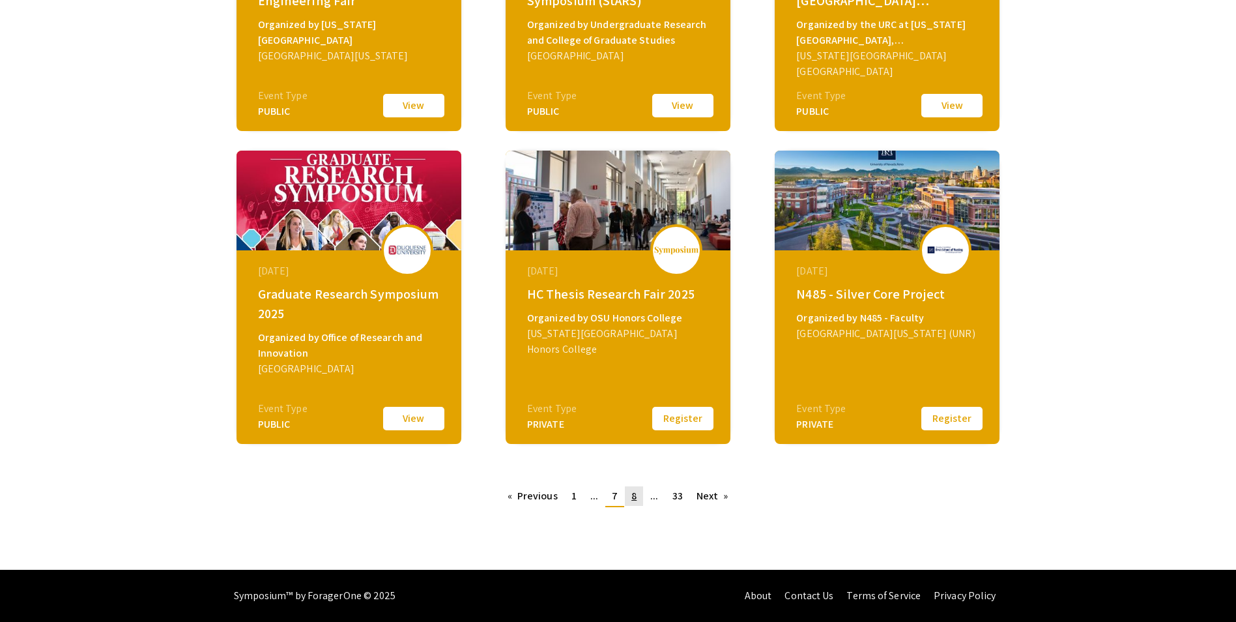
click at [633, 498] on span "8" at bounding box center [634, 496] width 5 height 14
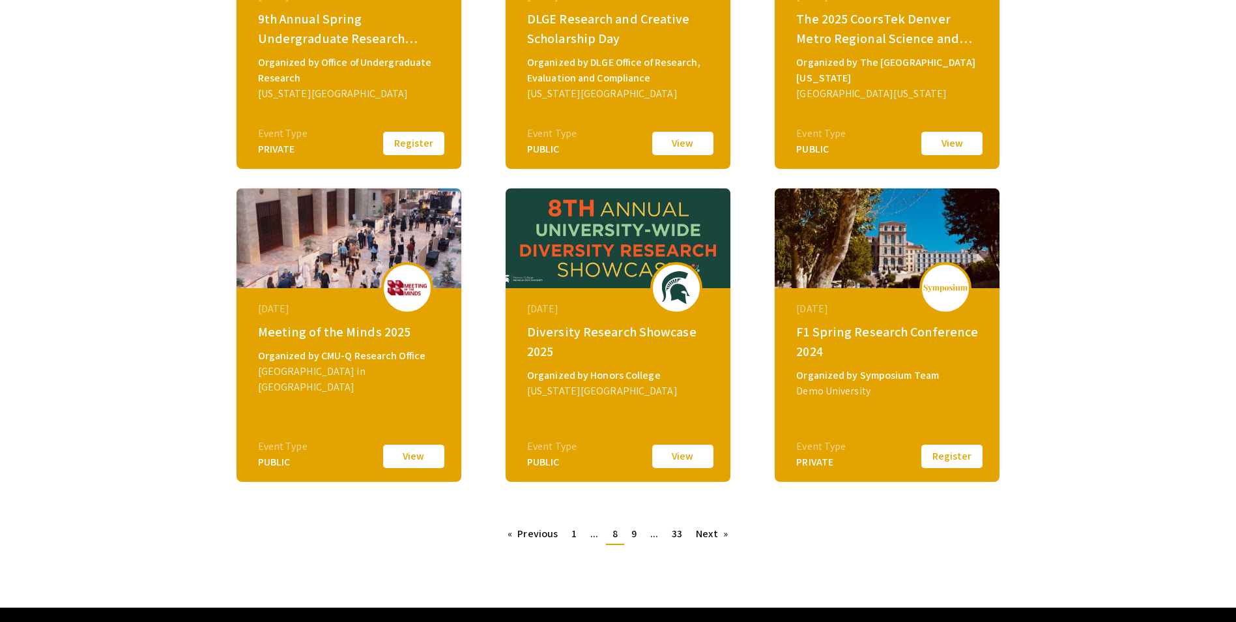
scroll to position [386, 0]
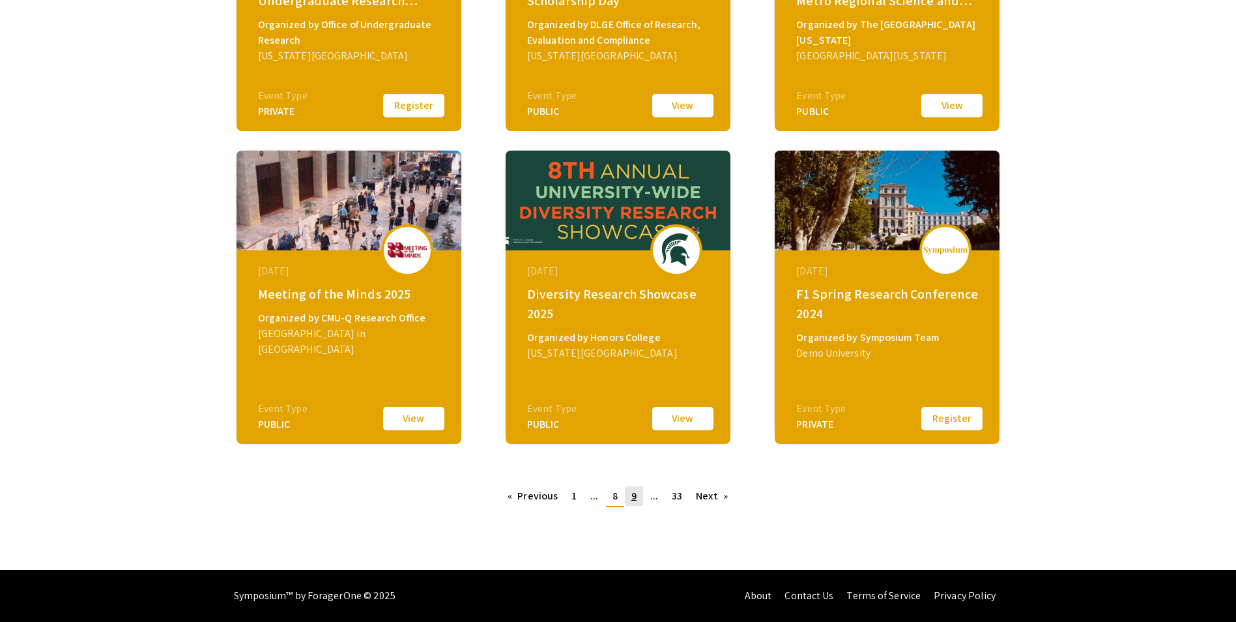
click at [639, 497] on link "page 9" at bounding box center [634, 496] width 18 height 20
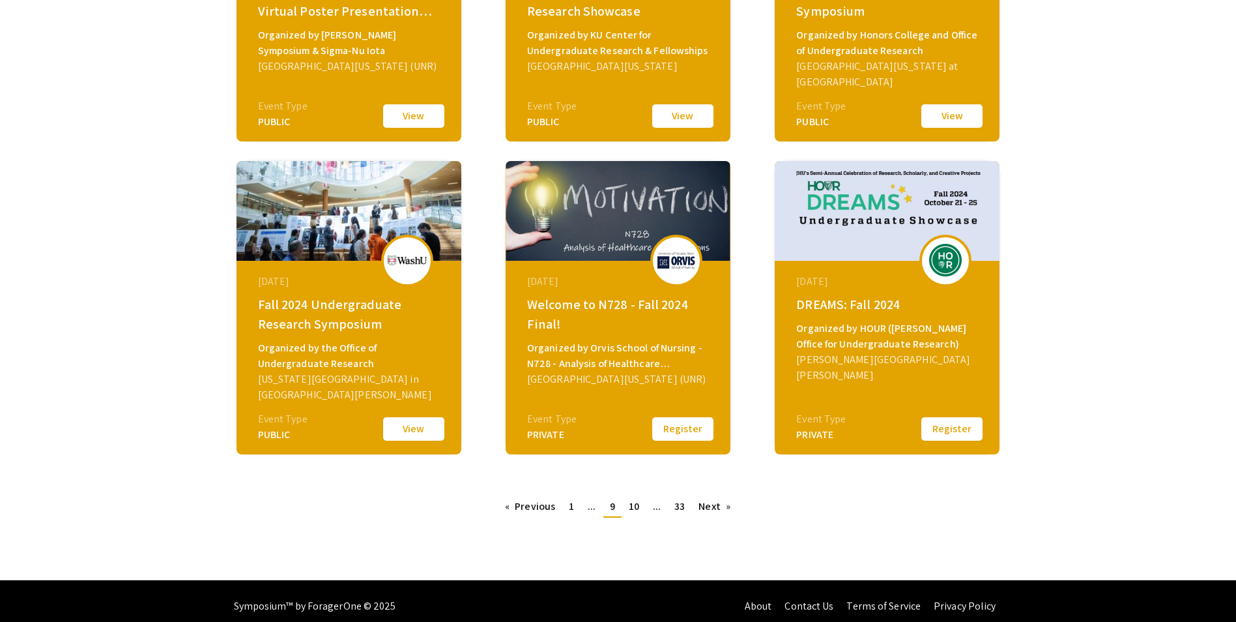
scroll to position [386, 0]
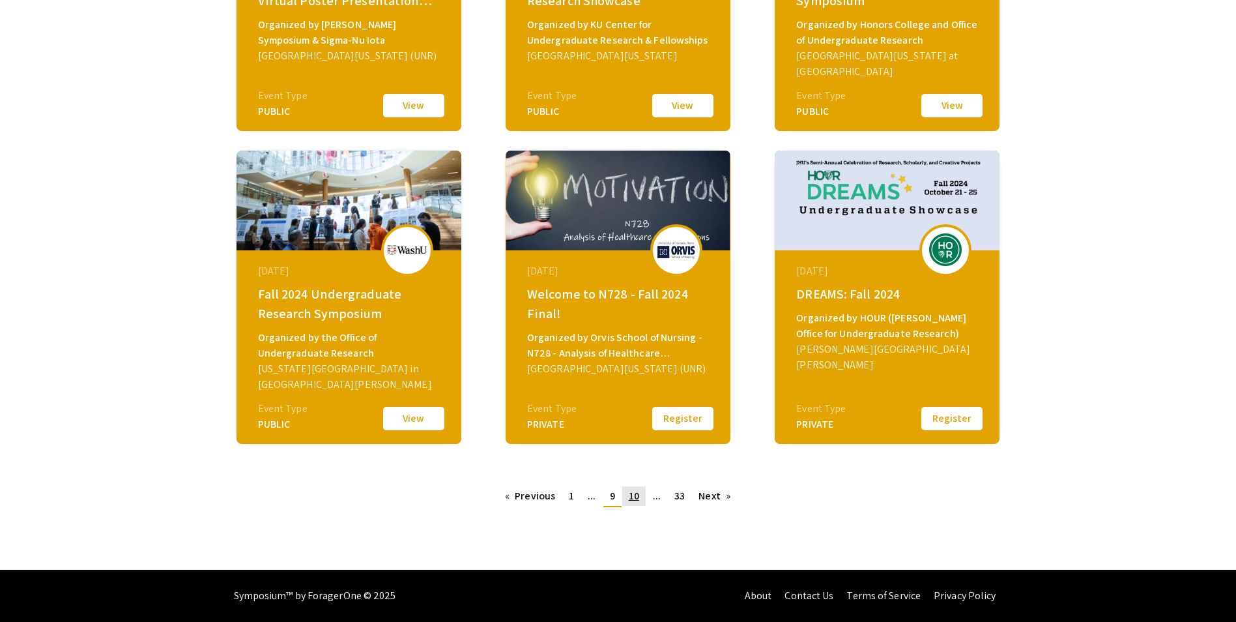
click at [630, 496] on span "10" at bounding box center [634, 496] width 10 height 14
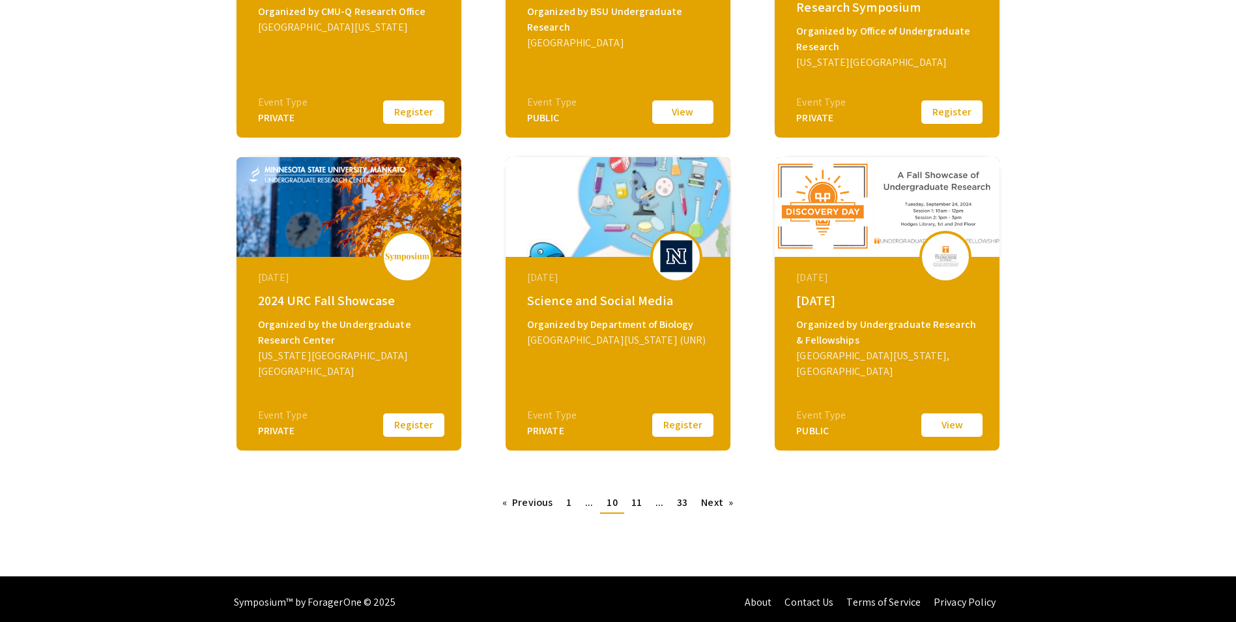
scroll to position [386, 0]
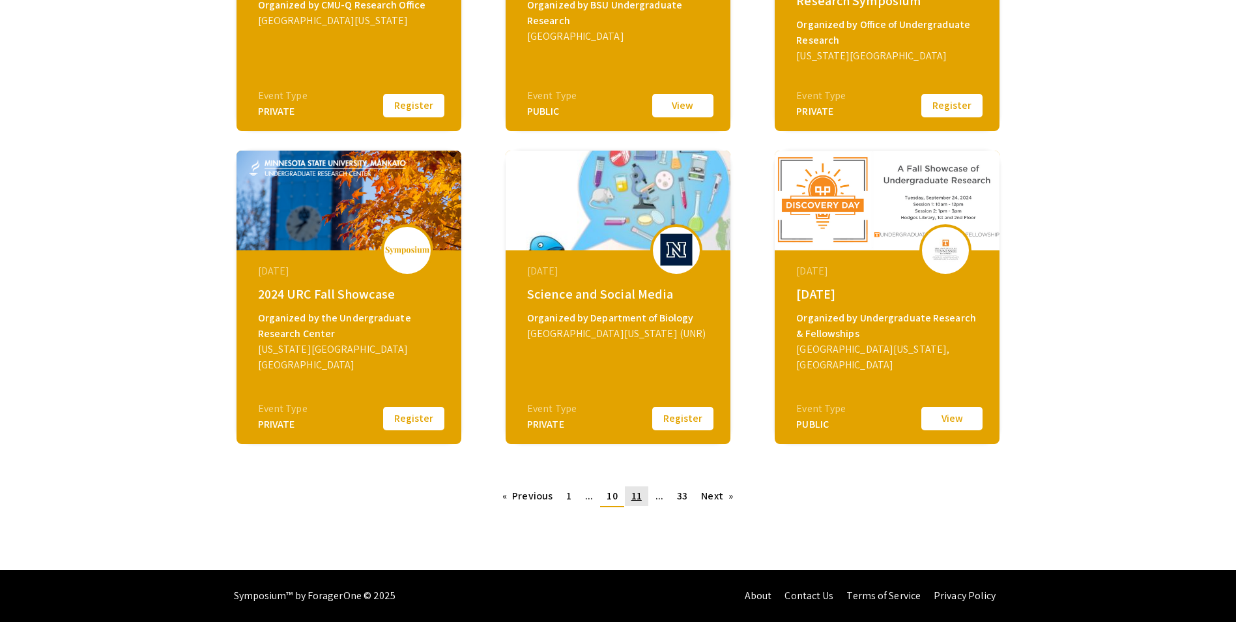
click at [641, 497] on span "11" at bounding box center [637, 496] width 10 height 14
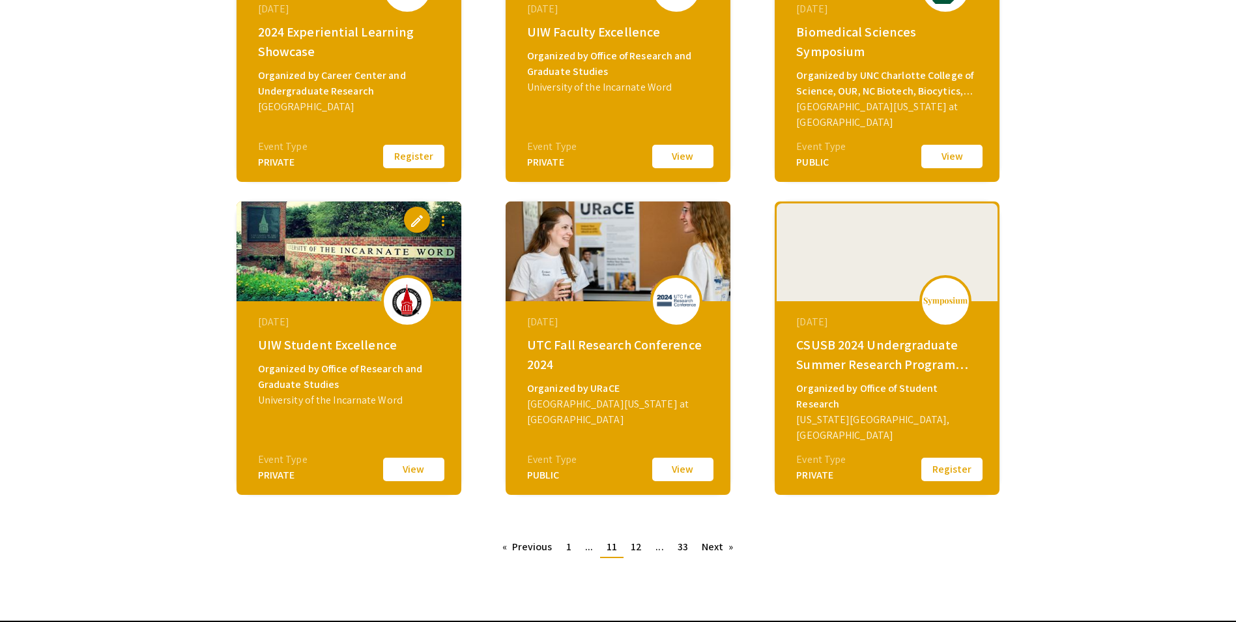
scroll to position [386, 0]
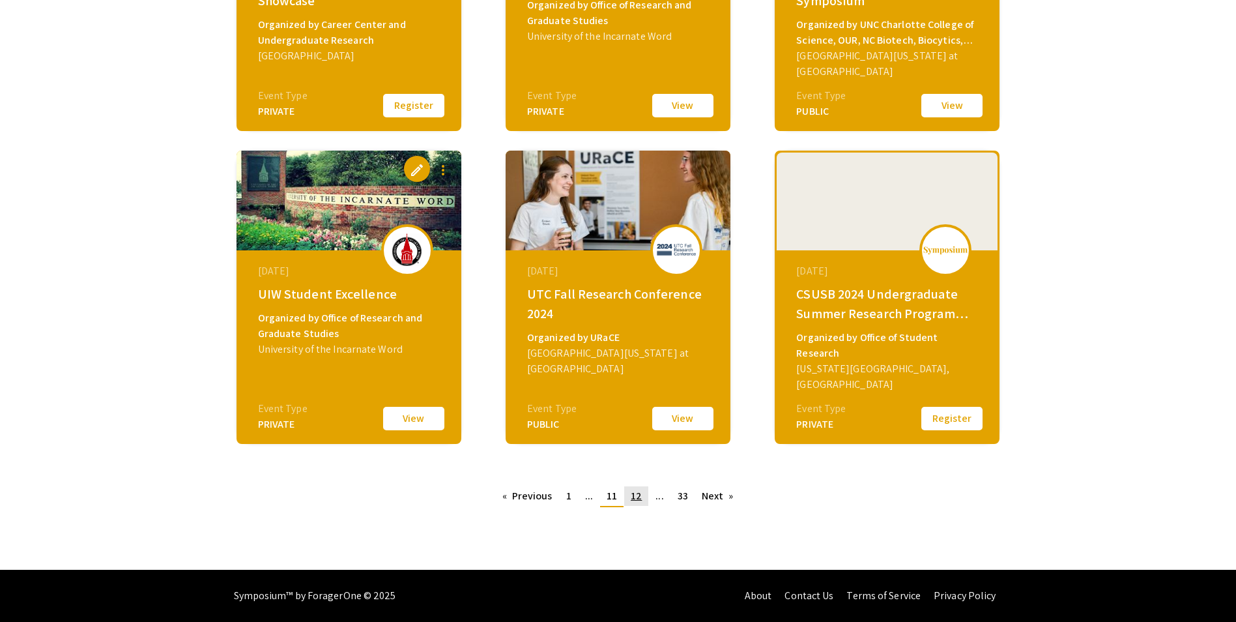
click at [643, 500] on link "page 12" at bounding box center [636, 496] width 24 height 20
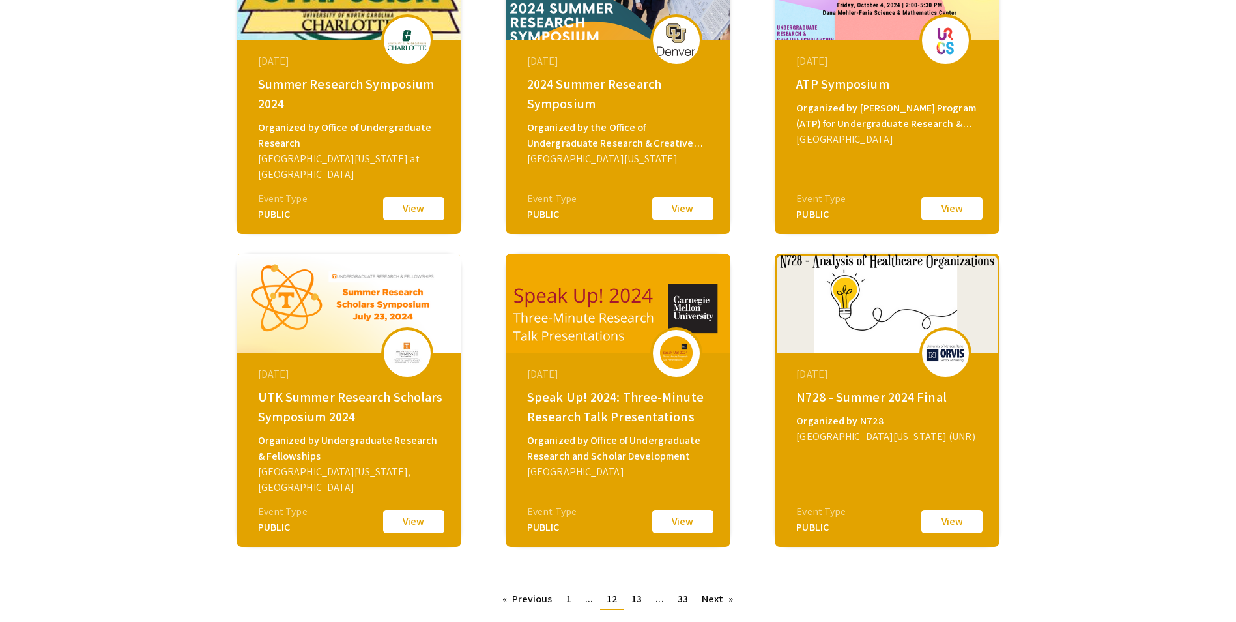
scroll to position [386, 0]
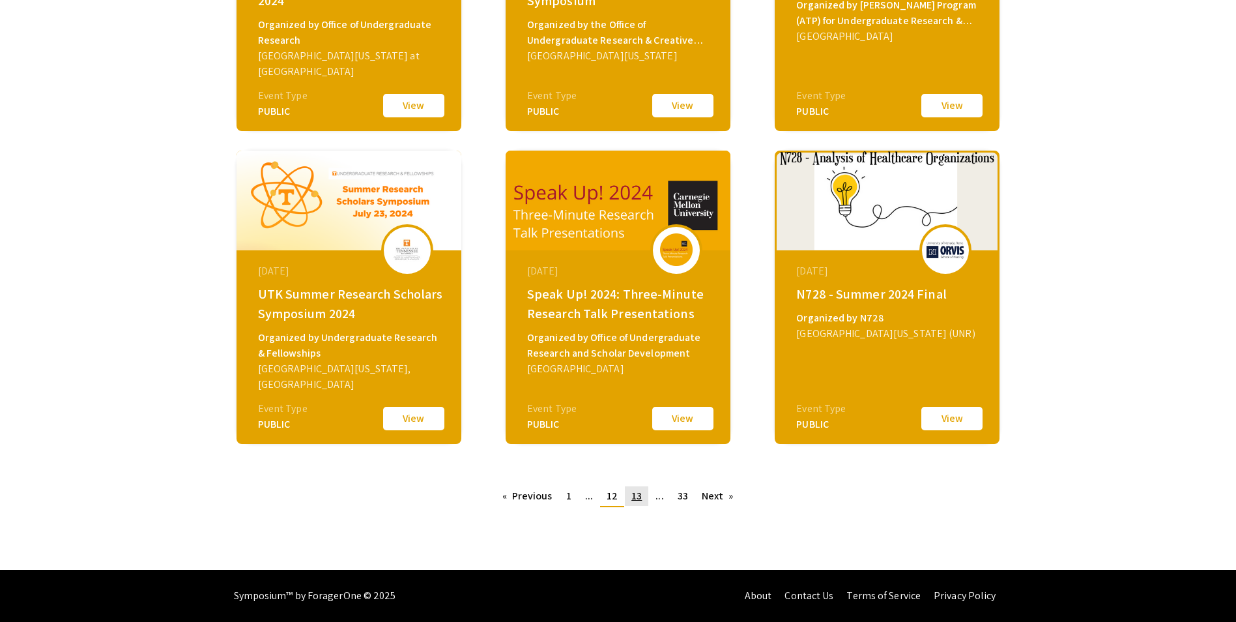
click at [643, 499] on link "page 13" at bounding box center [636, 496] width 23 height 20
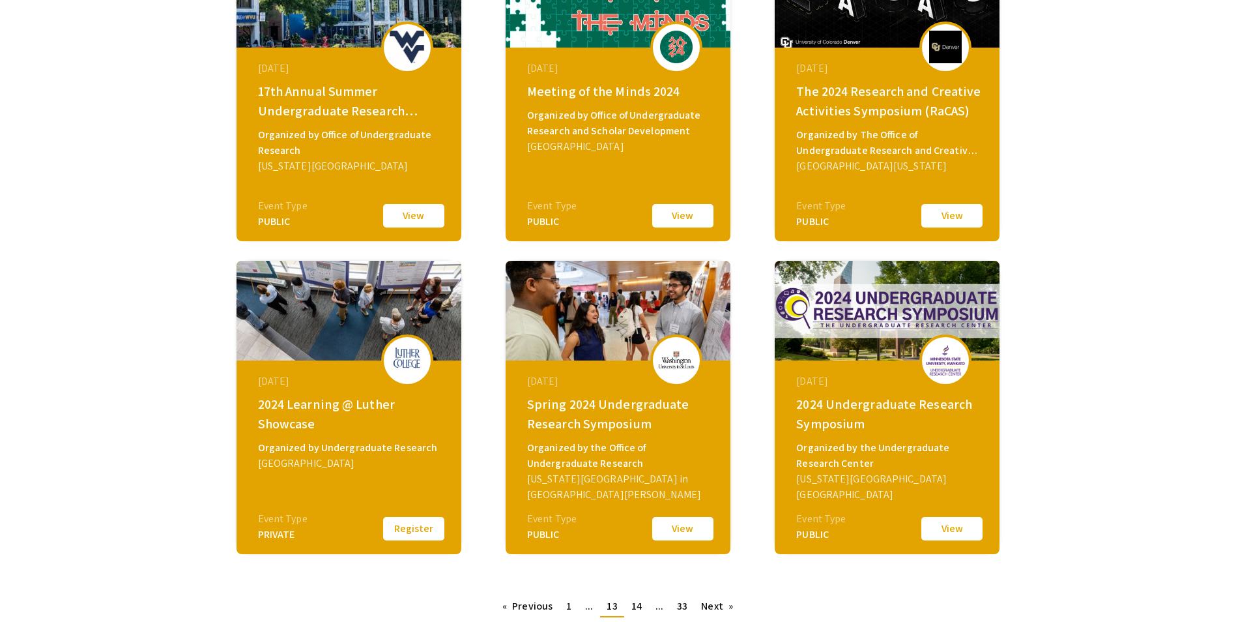
scroll to position [326, 0]
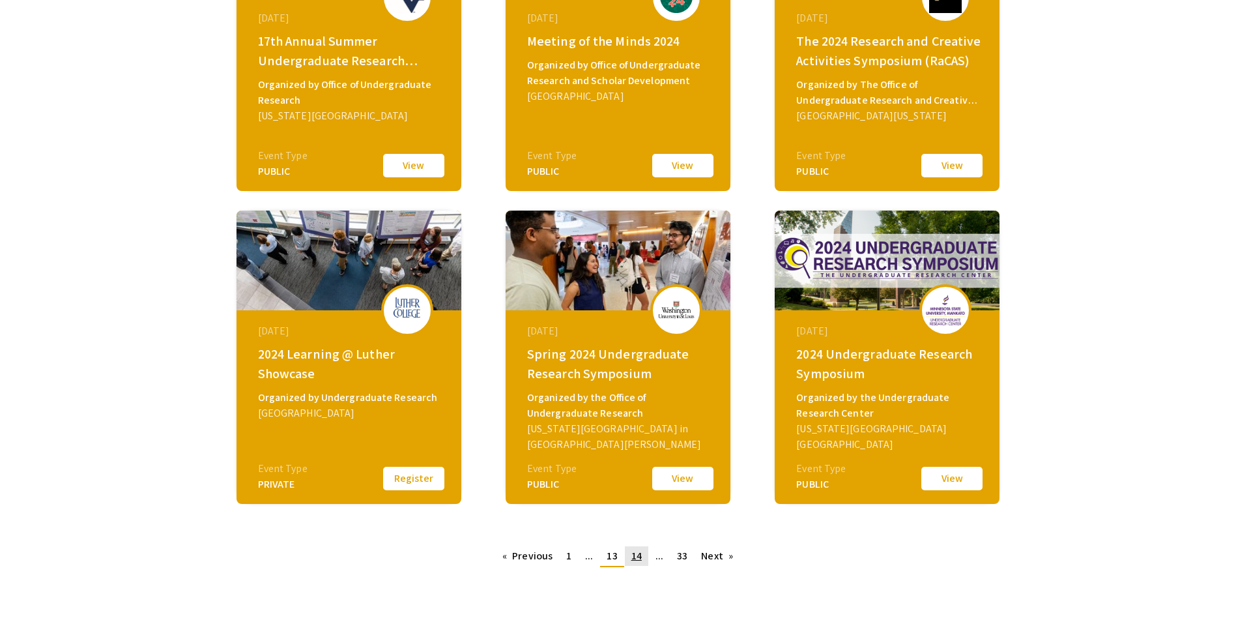
click at [645, 560] on link "page 14" at bounding box center [636, 556] width 23 height 20
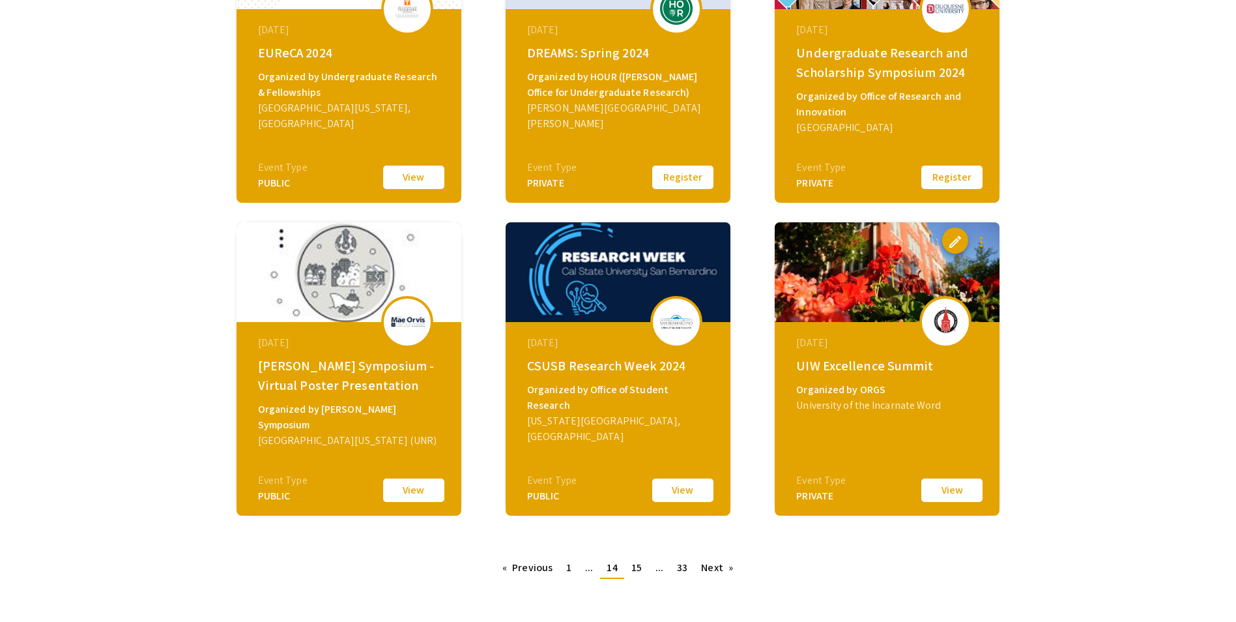
scroll to position [326, 0]
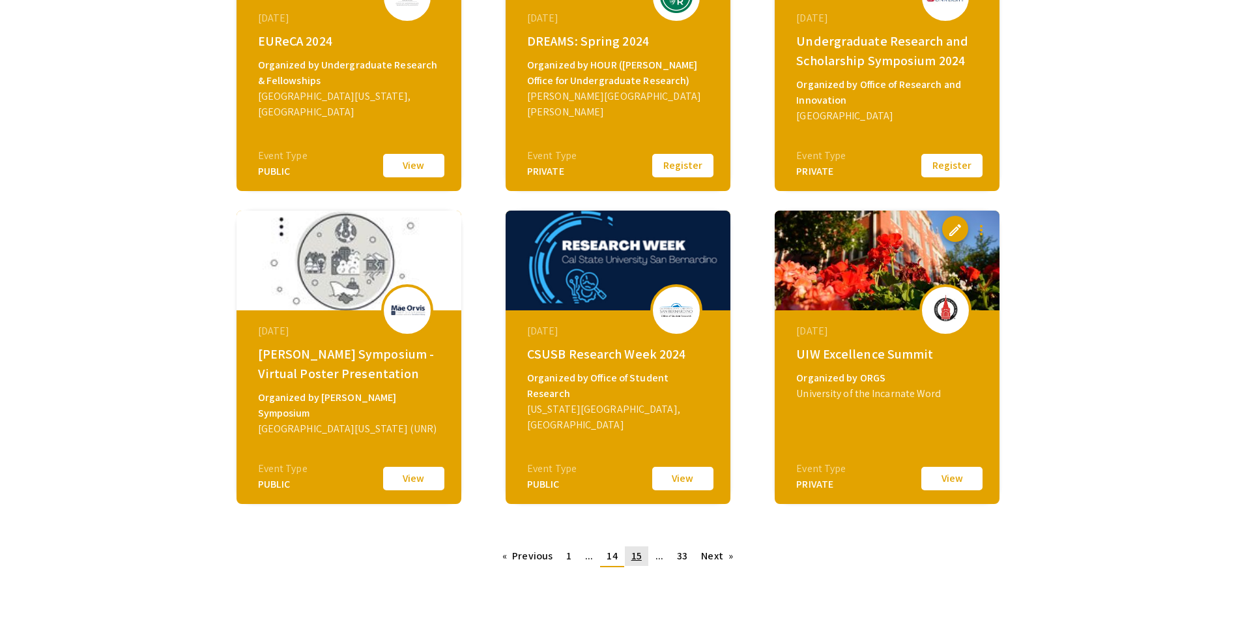
click at [632, 561] on span "15" at bounding box center [637, 556] width 10 height 14
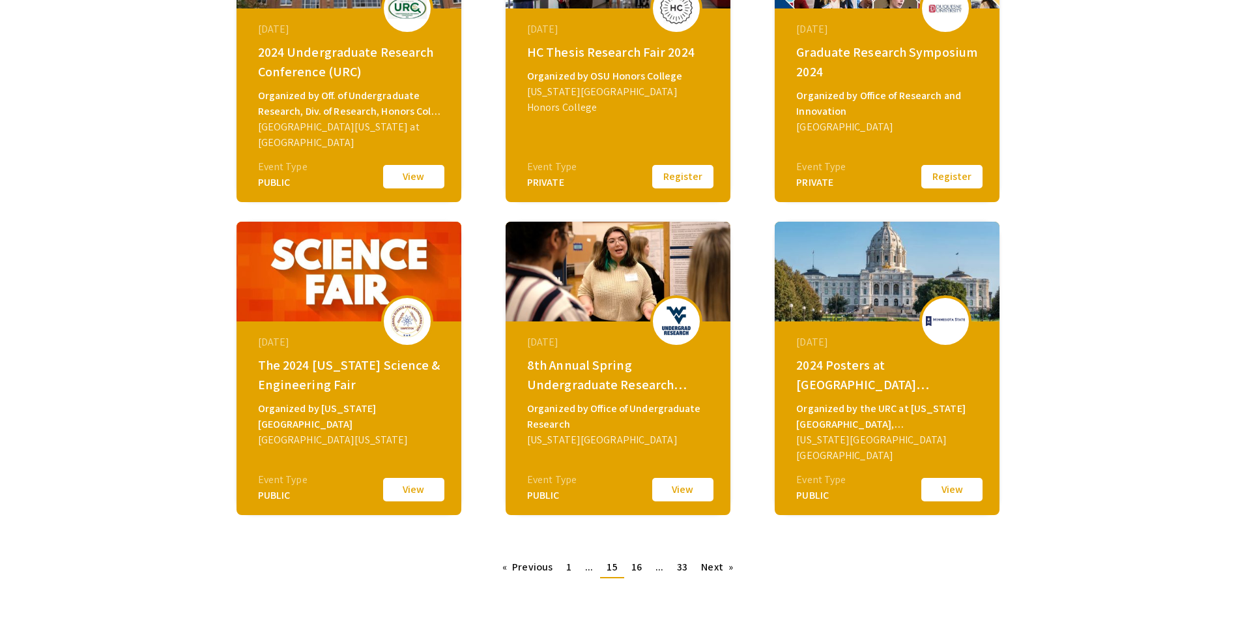
scroll to position [326, 0]
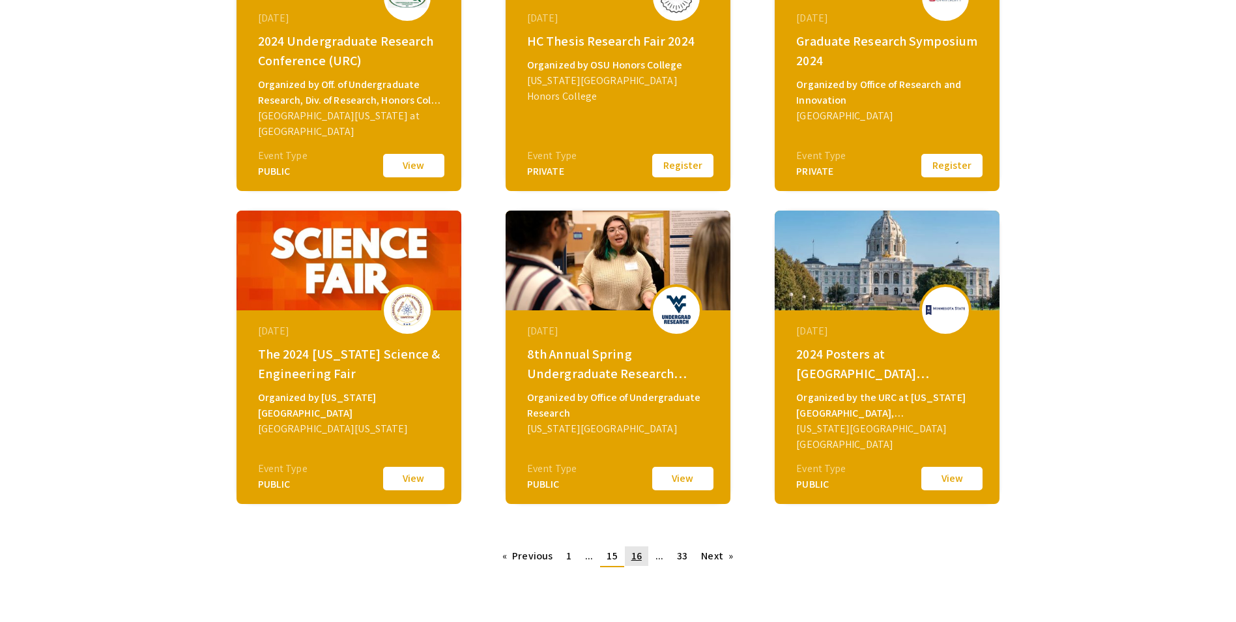
click at [643, 559] on link "page 16" at bounding box center [636, 556] width 23 height 20
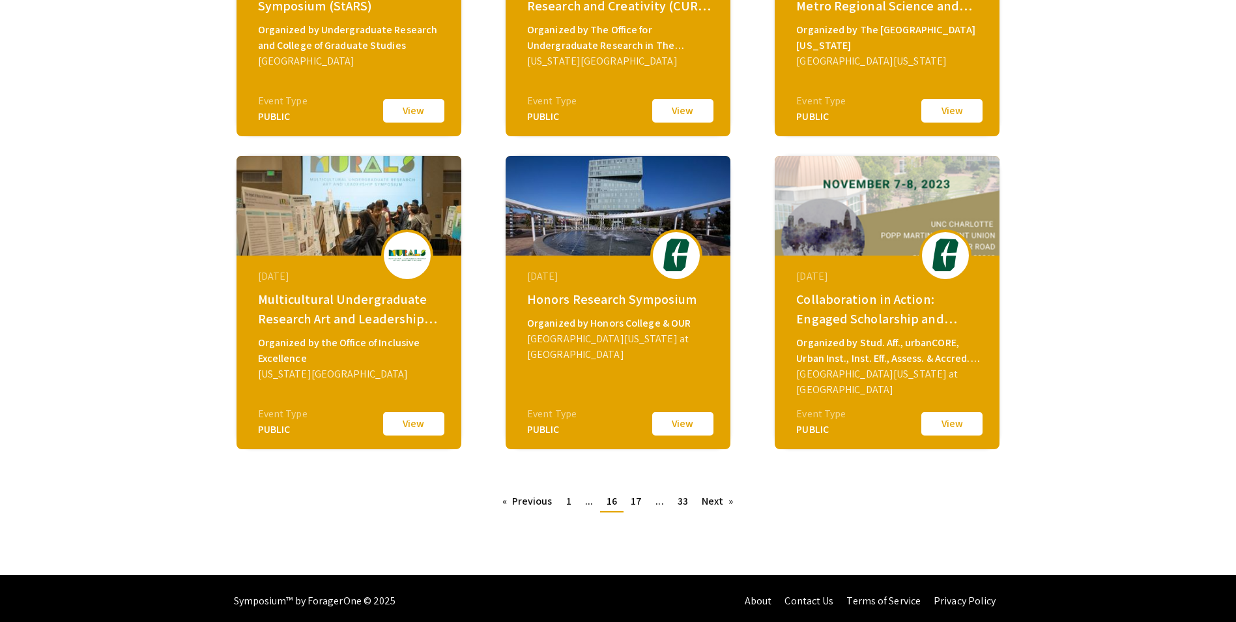
scroll to position [386, 0]
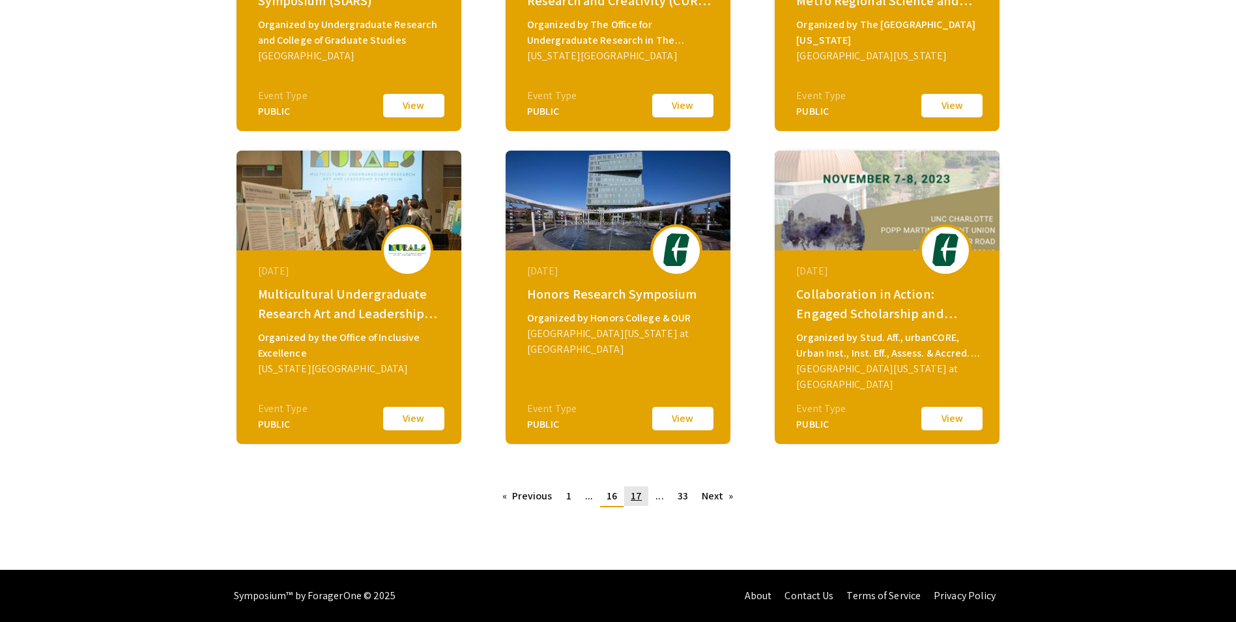
click at [638, 502] on span "17" at bounding box center [636, 496] width 11 height 14
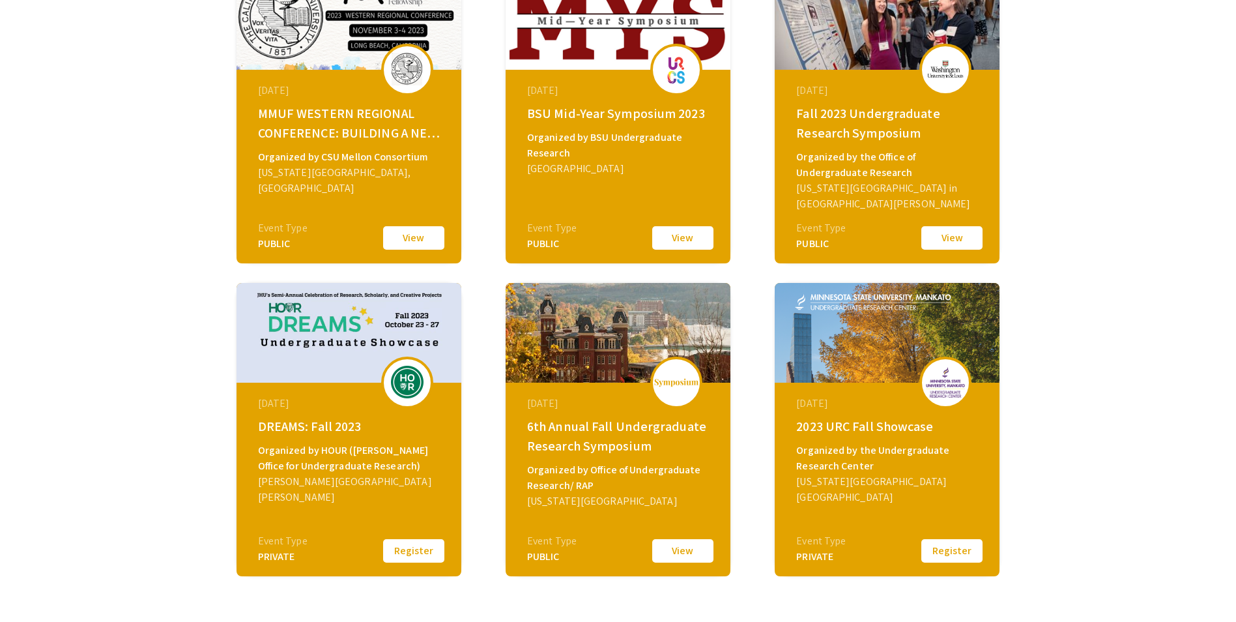
scroll to position [326, 0]
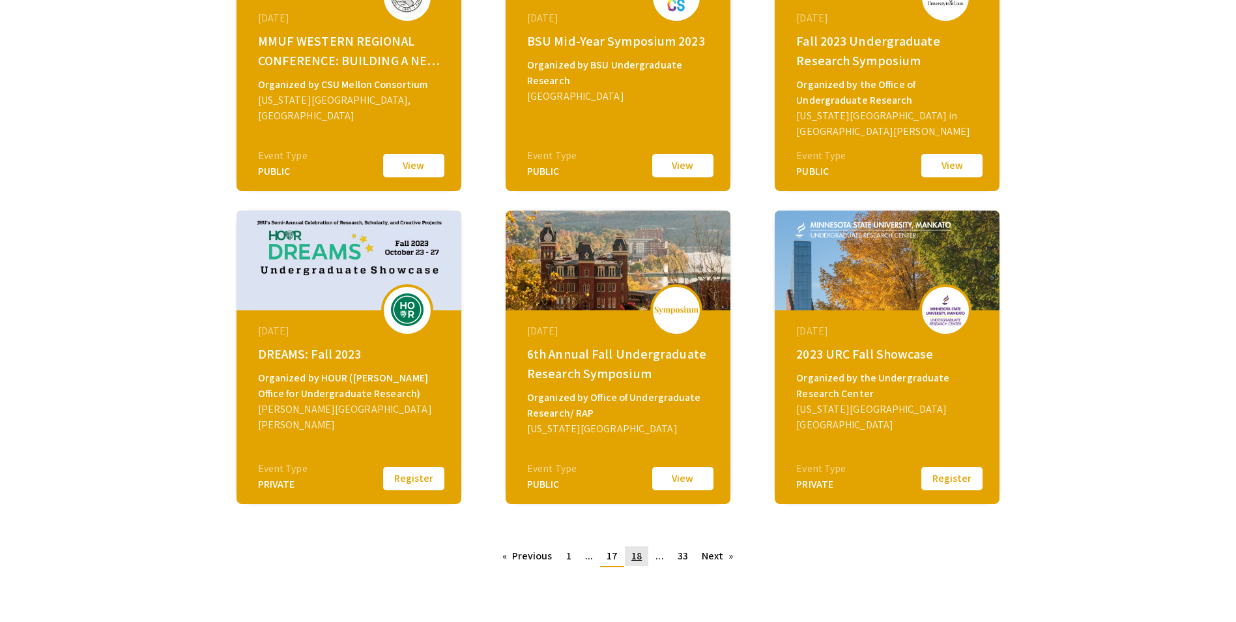
click at [636, 557] on span "18" at bounding box center [637, 556] width 10 height 14
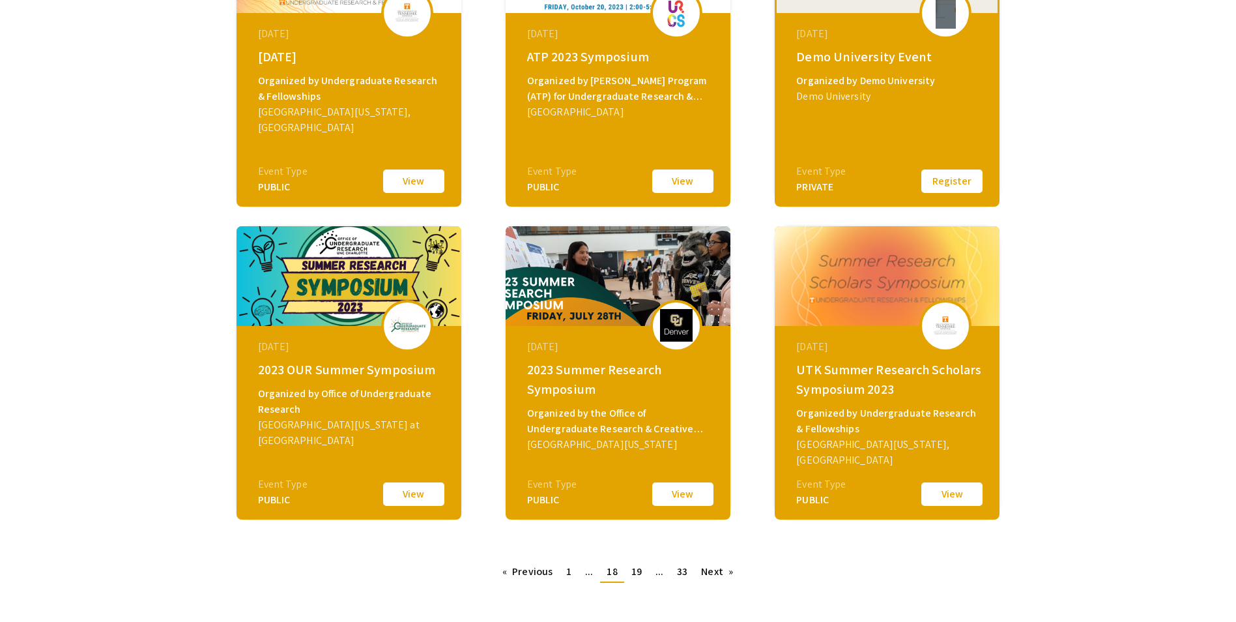
scroll to position [386, 0]
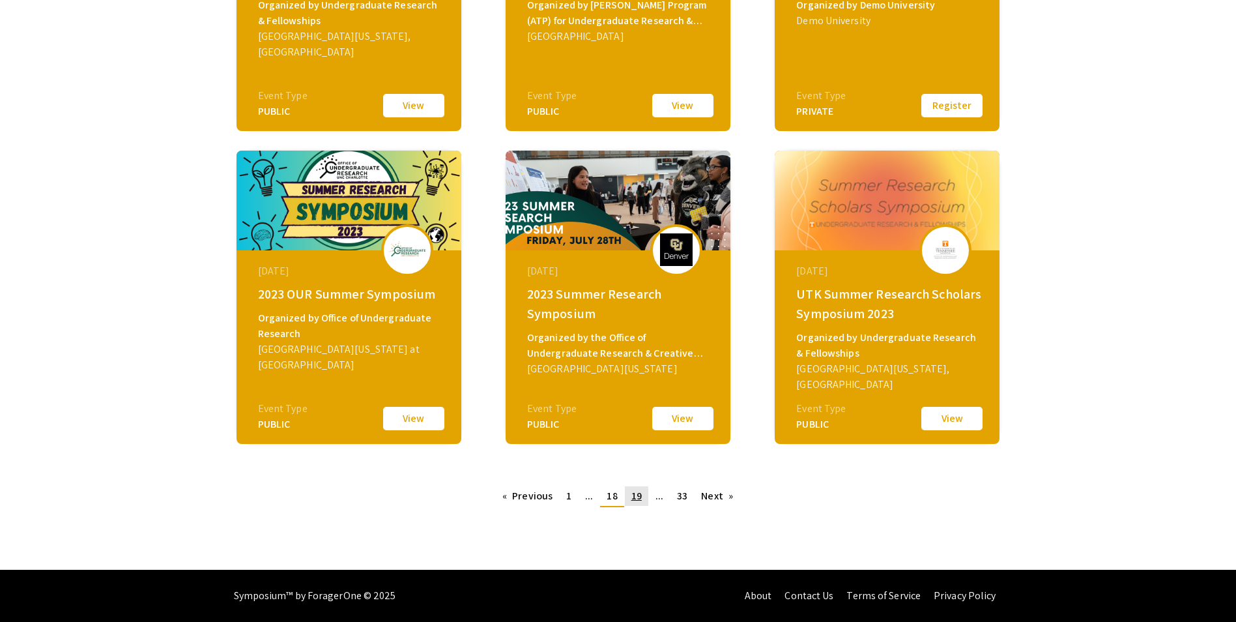
click at [629, 499] on link "page 19" at bounding box center [636, 496] width 23 height 20
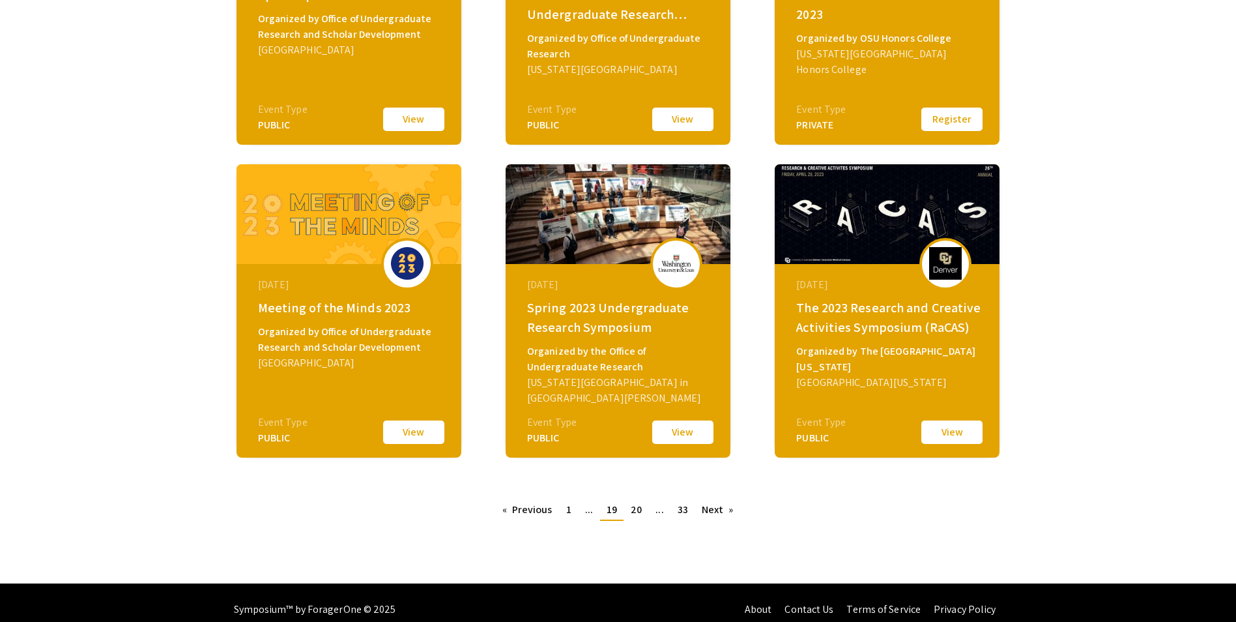
scroll to position [386, 0]
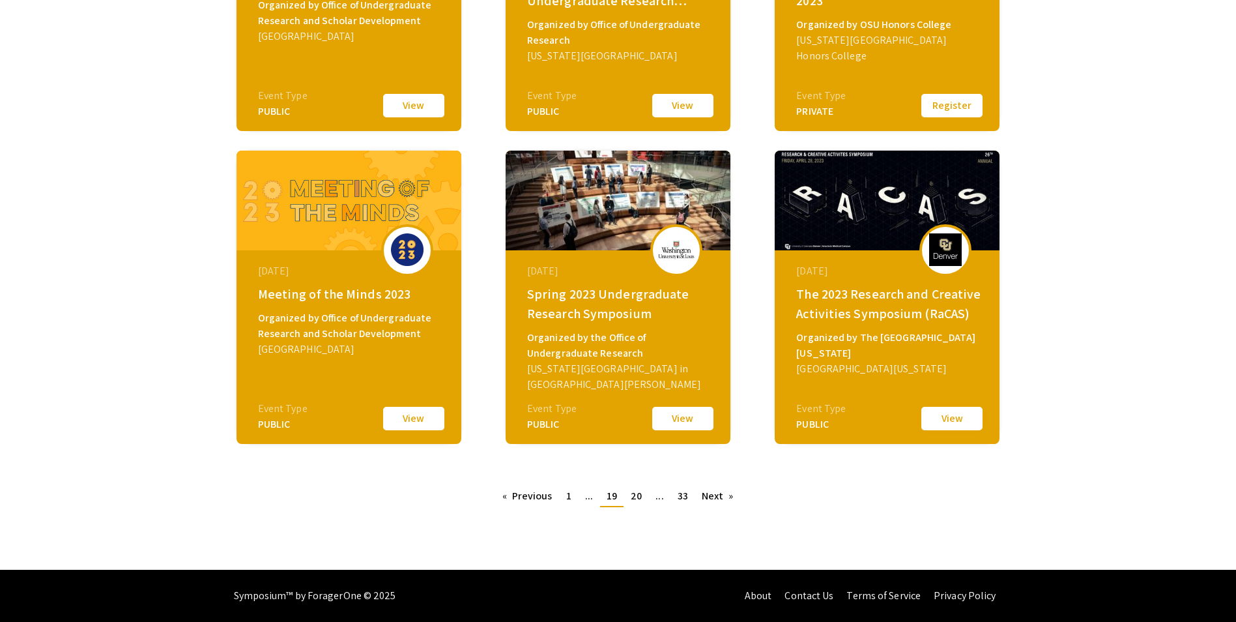
click at [952, 420] on button "View" at bounding box center [952, 418] width 65 height 27
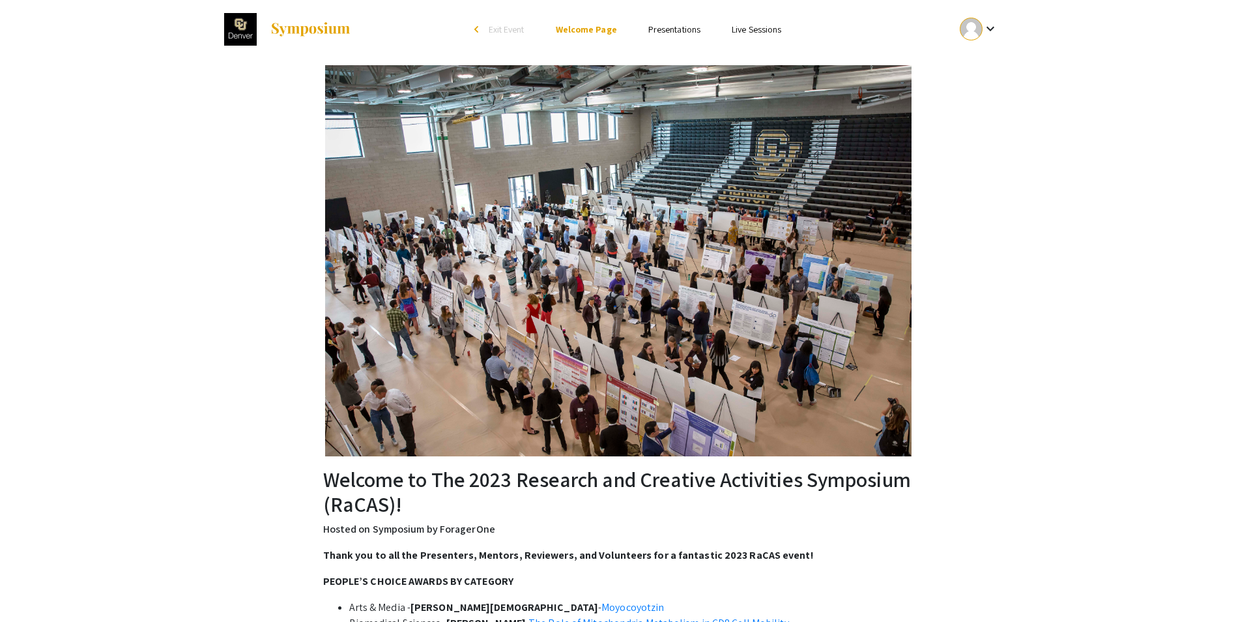
click at [675, 29] on link "Presentations" at bounding box center [675, 29] width 52 height 12
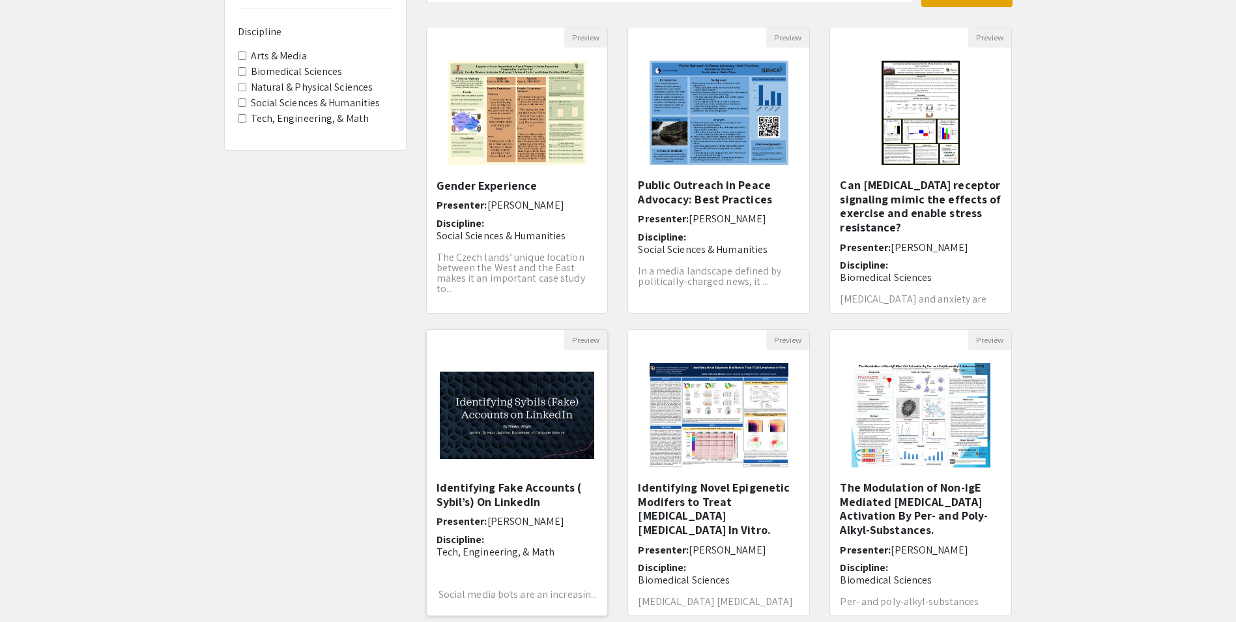
scroll to position [196, 0]
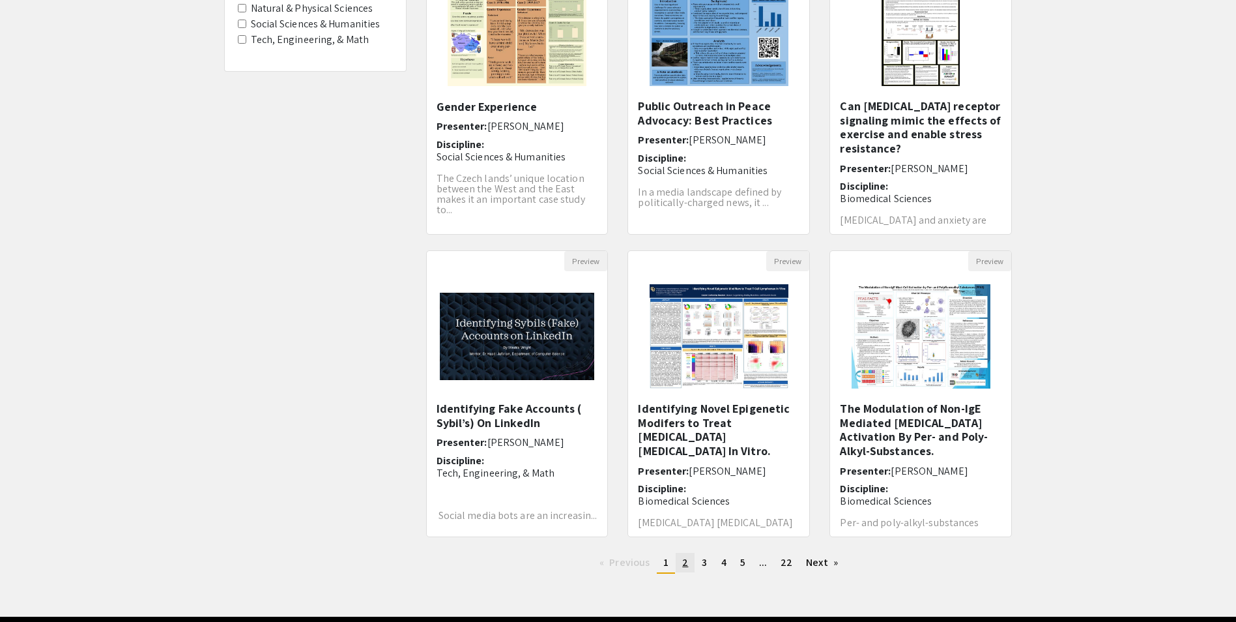
click at [686, 566] on span "2" at bounding box center [685, 562] width 6 height 14
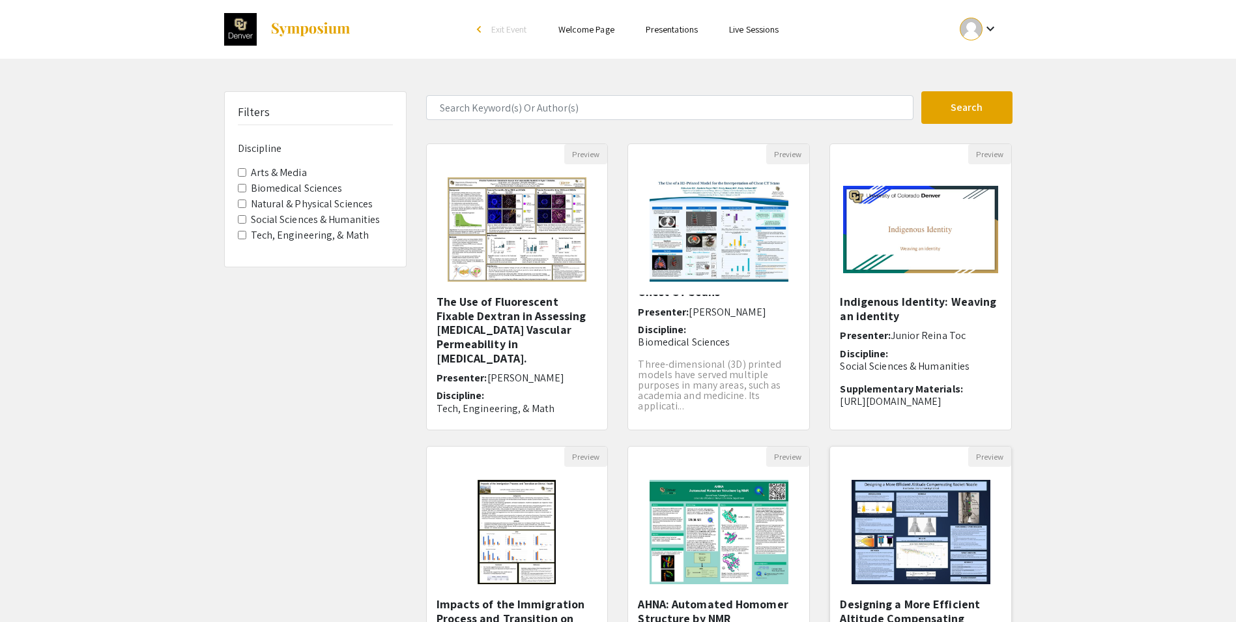
scroll to position [242, 0]
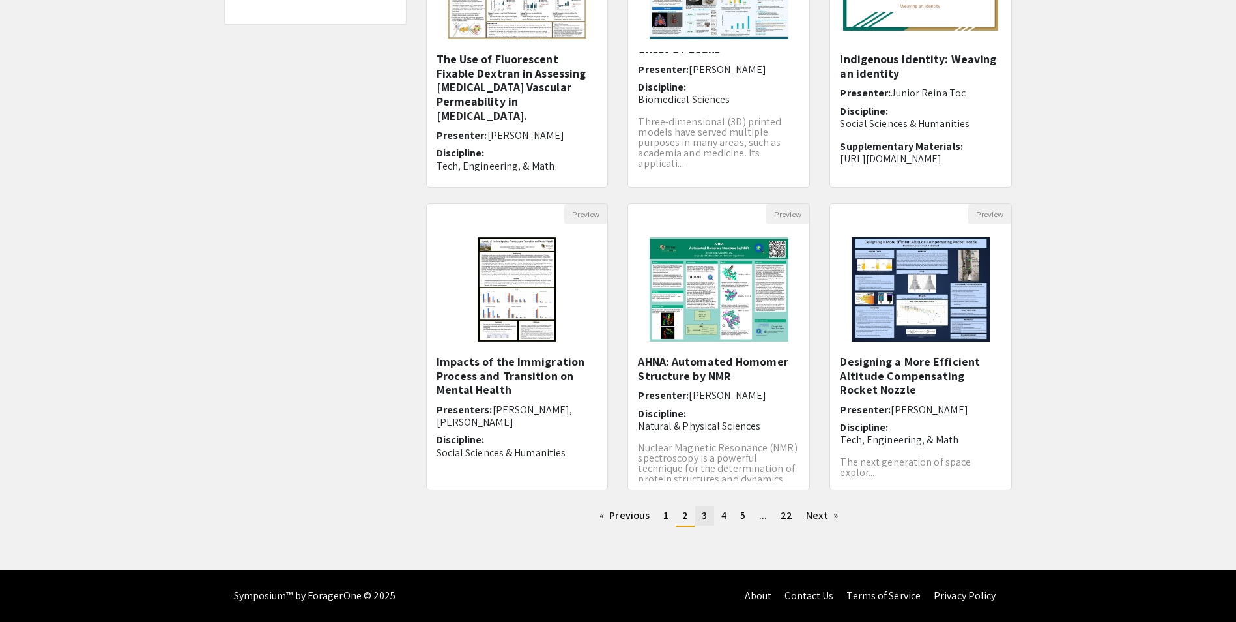
click at [712, 521] on link "page 3" at bounding box center [704, 516] width 18 height 20
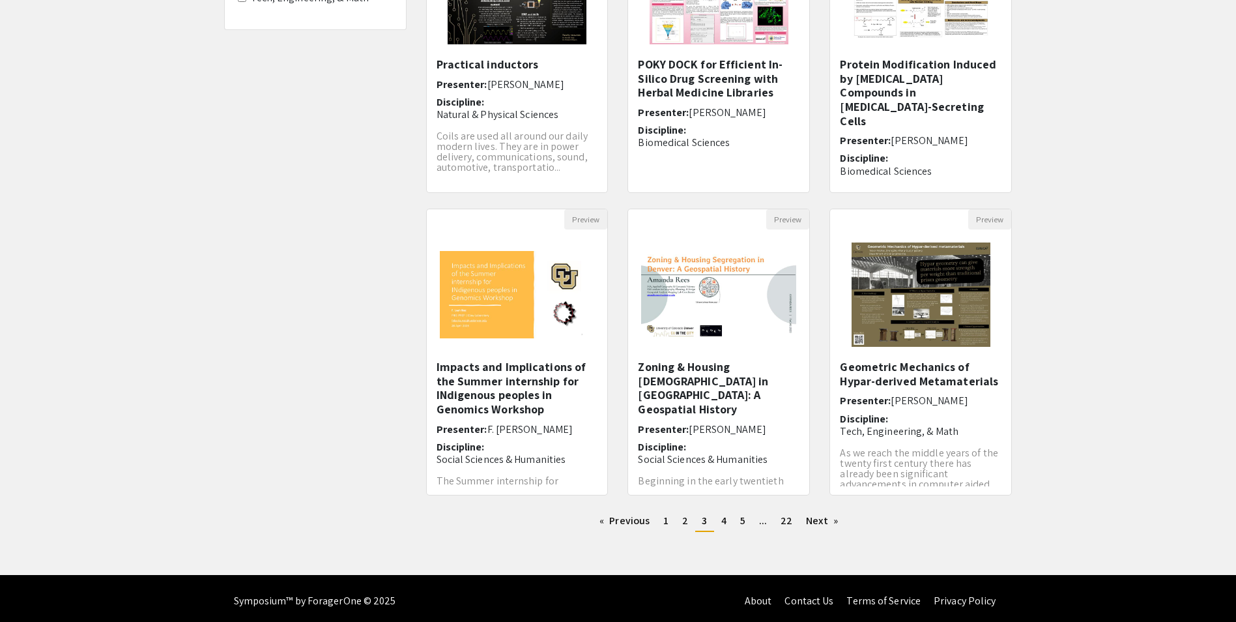
scroll to position [242, 0]
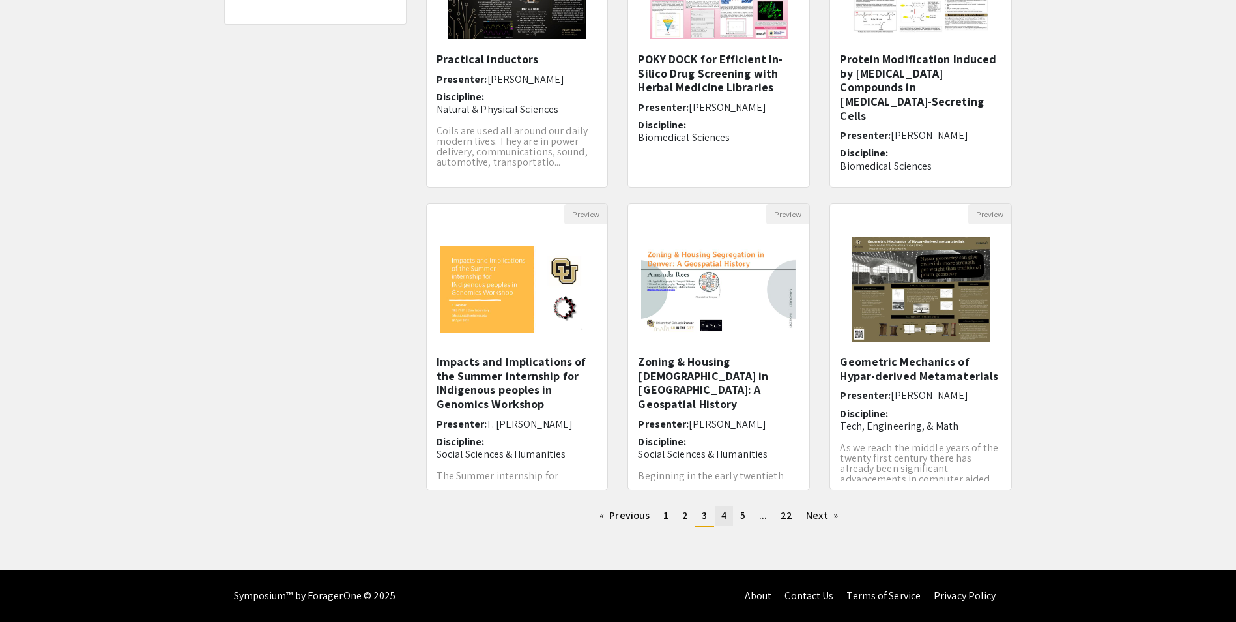
click at [725, 521] on span "4" at bounding box center [724, 515] width 5 height 14
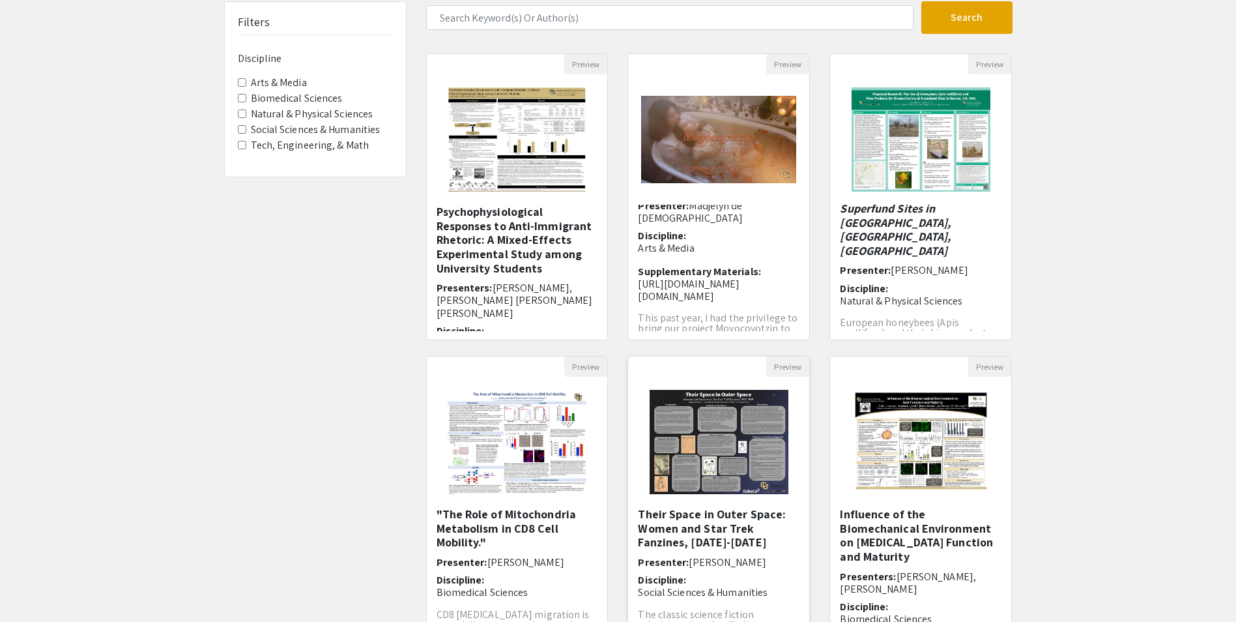
scroll to position [242, 0]
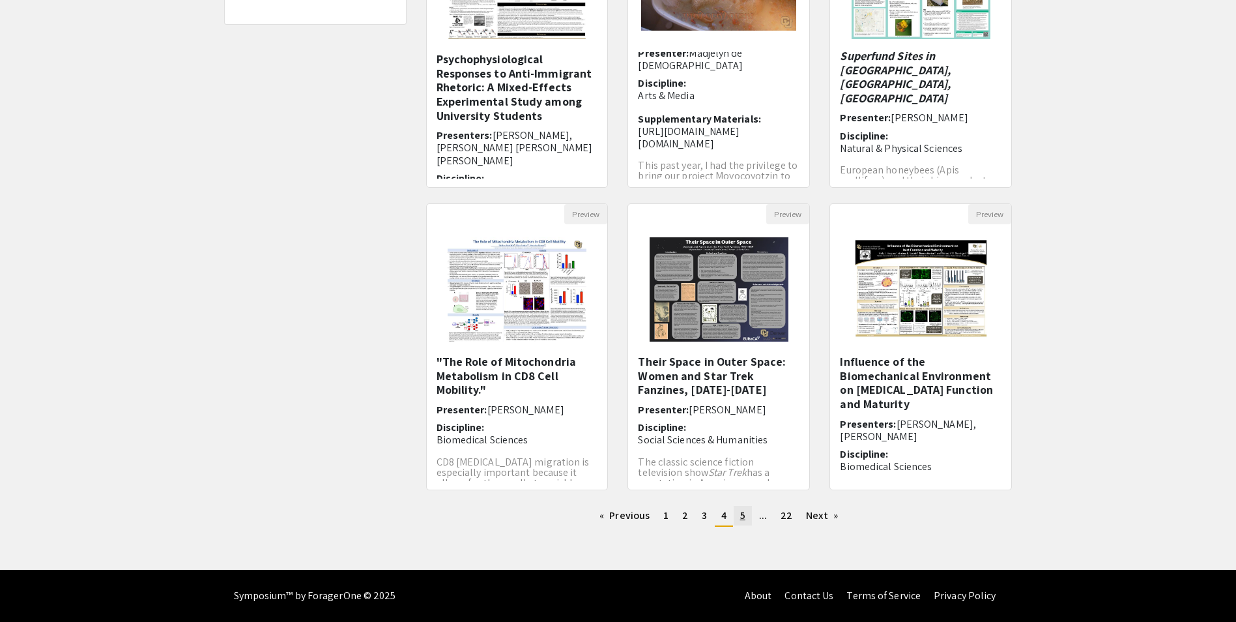
click at [742, 517] on span "5" at bounding box center [742, 515] width 5 height 14
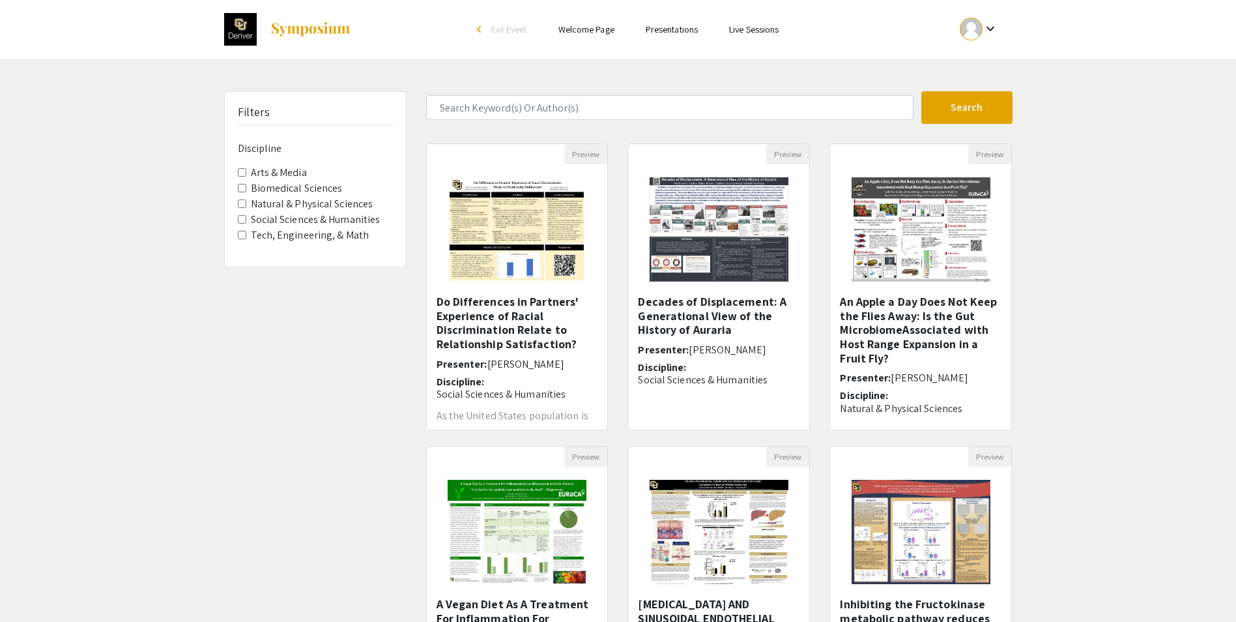
click at [479, 33] on div "arrow_back_ios" at bounding box center [481, 29] width 8 height 8
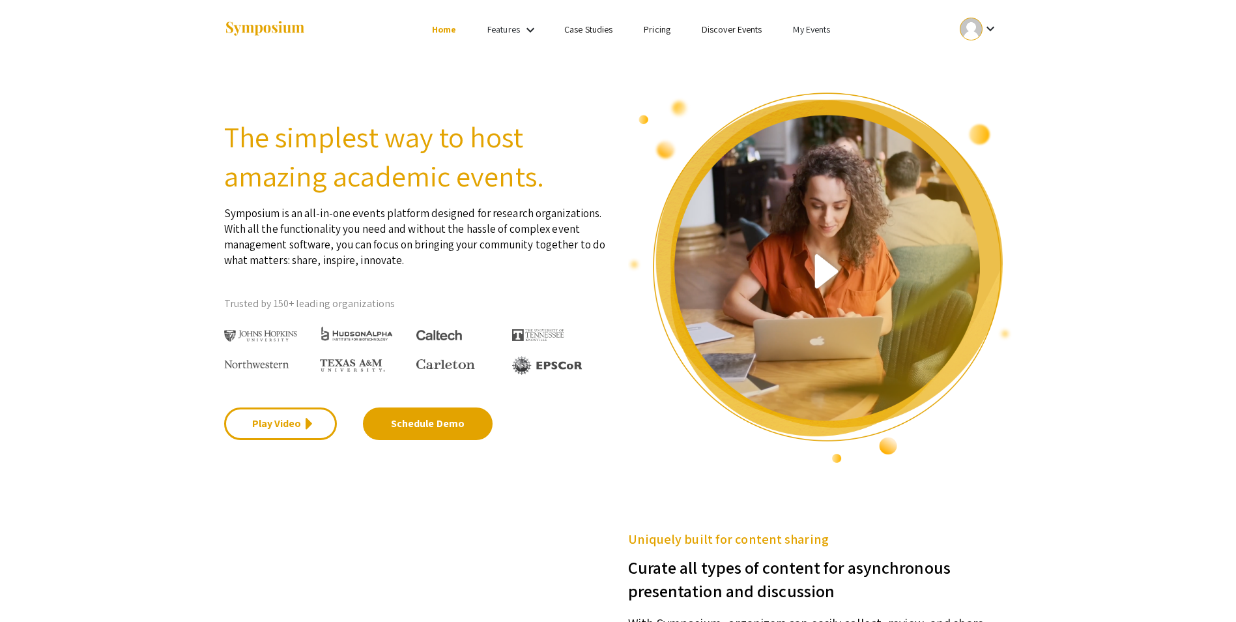
click at [587, 33] on link "Case Studies" at bounding box center [588, 29] width 48 height 12
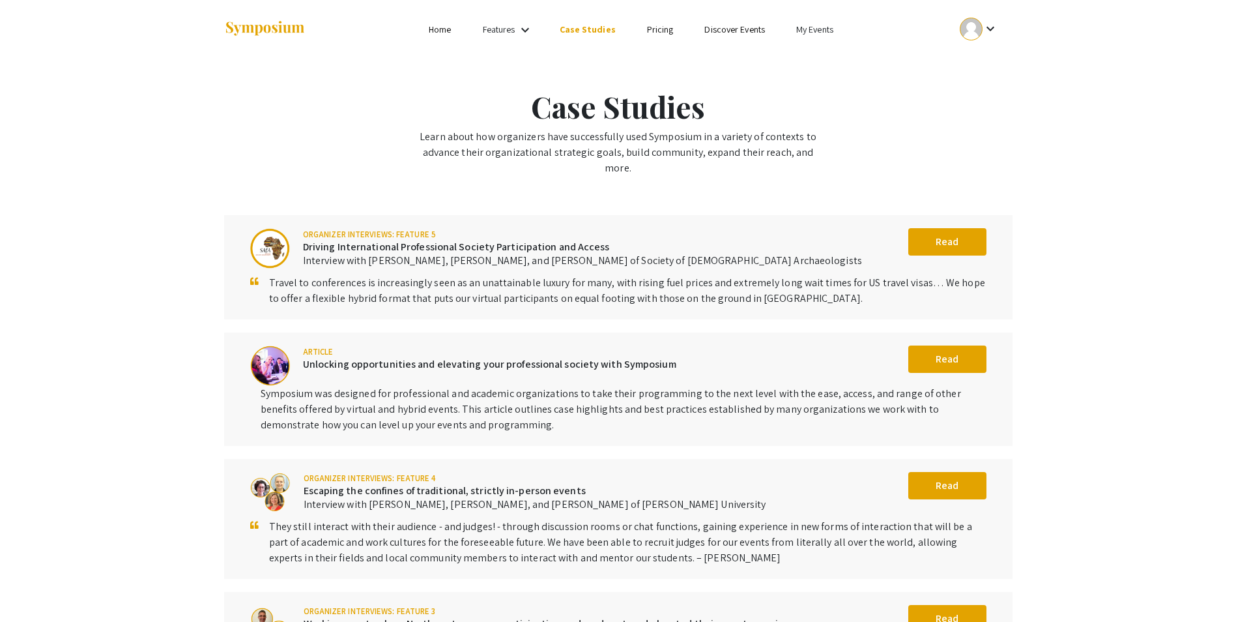
click at [820, 31] on link "My Events" at bounding box center [814, 29] width 37 height 12
click at [723, 70] on div at bounding box center [618, 311] width 1236 height 622
